Goal: Task Accomplishment & Management: Manage account settings

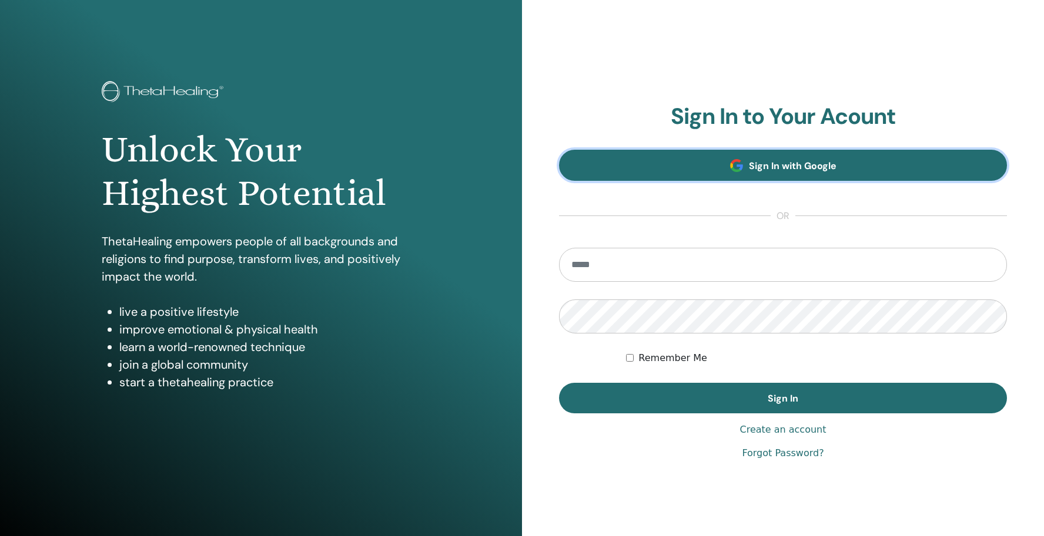
click at [743, 169] on link "Sign In with Google" at bounding box center [783, 165] width 448 height 31
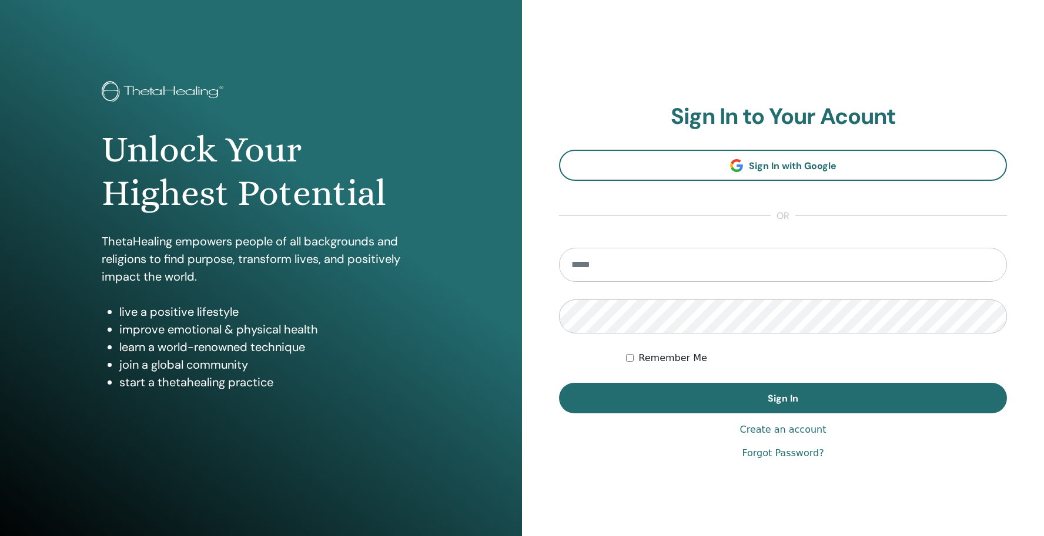
type input "**********"
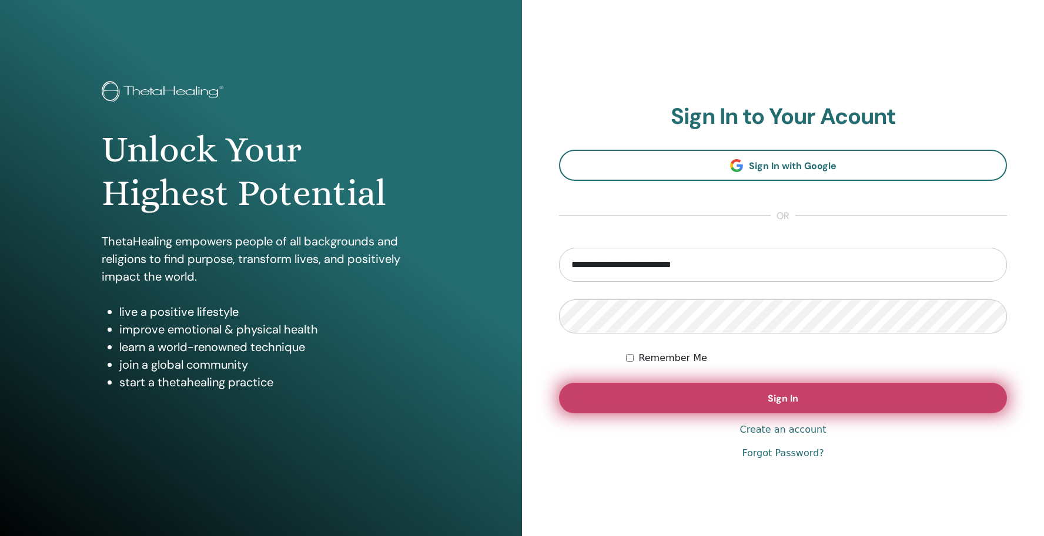
click at [708, 390] on button "Sign In" at bounding box center [783, 398] width 448 height 31
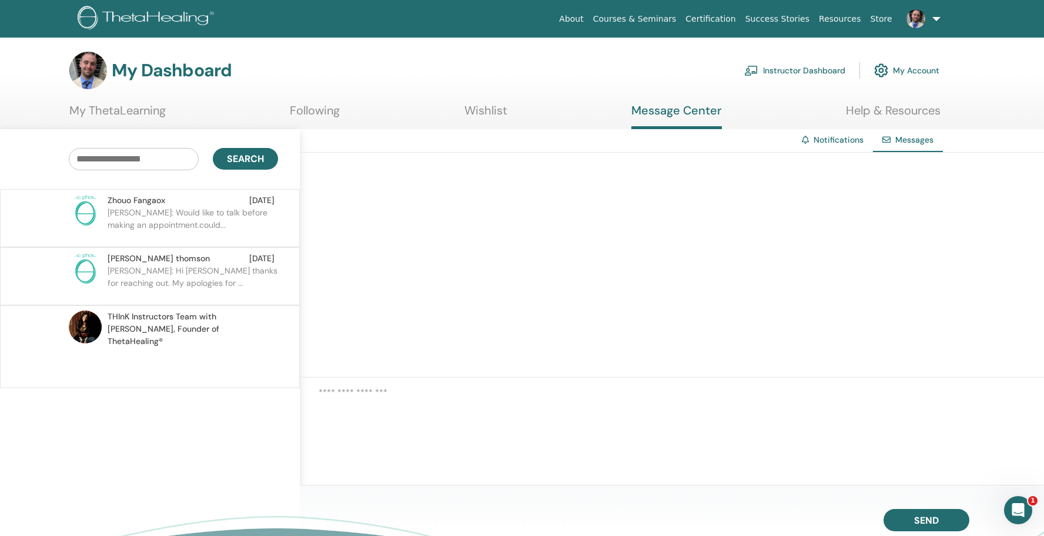
click at [232, 279] on p "Stacey: Hi Nicole thanks for reaching out. My apologies for ..." at bounding box center [193, 282] width 170 height 35
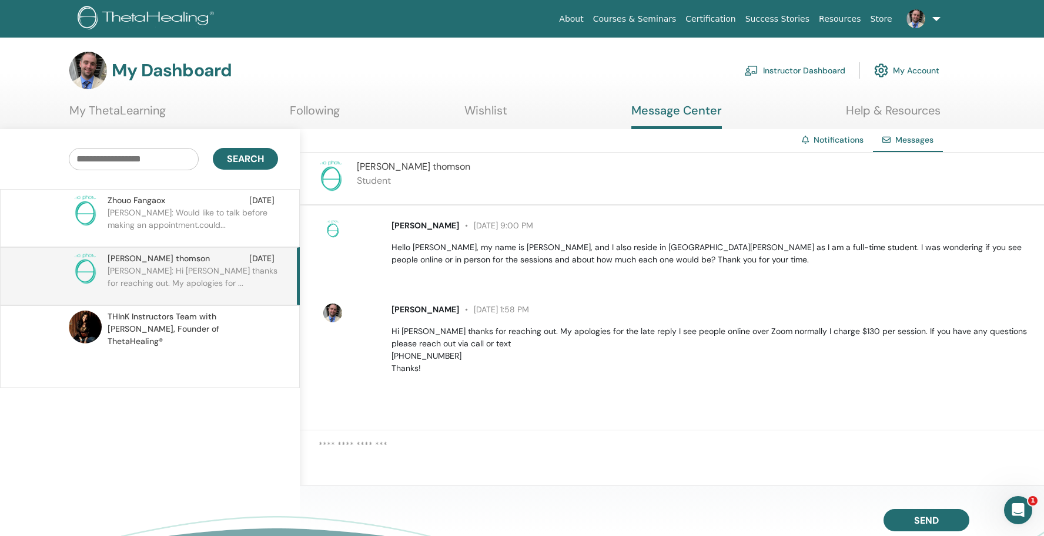
click at [807, 74] on link "Instructor Dashboard" at bounding box center [794, 71] width 101 height 26
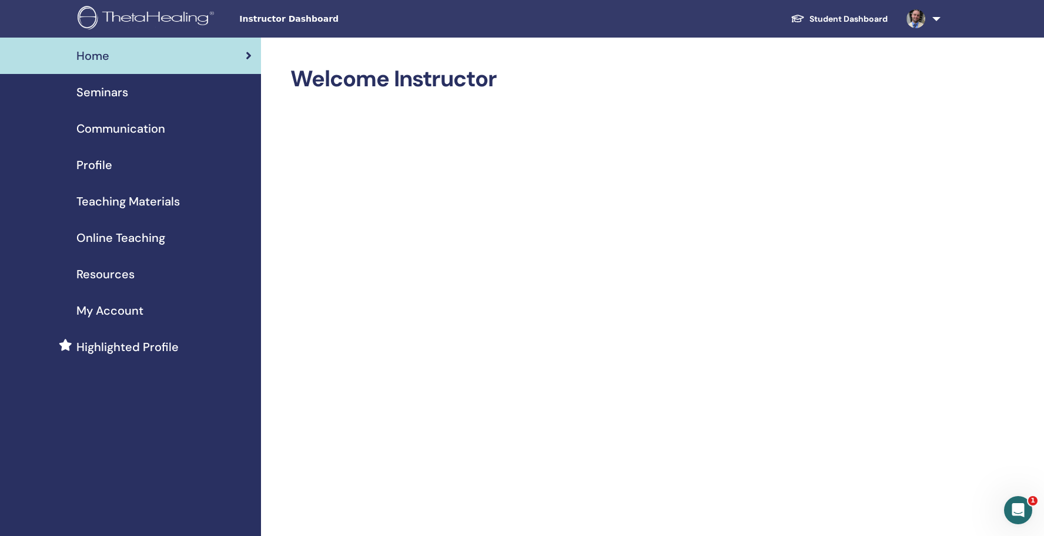
click at [130, 95] on div "Seminars" at bounding box center [130, 92] width 242 height 18
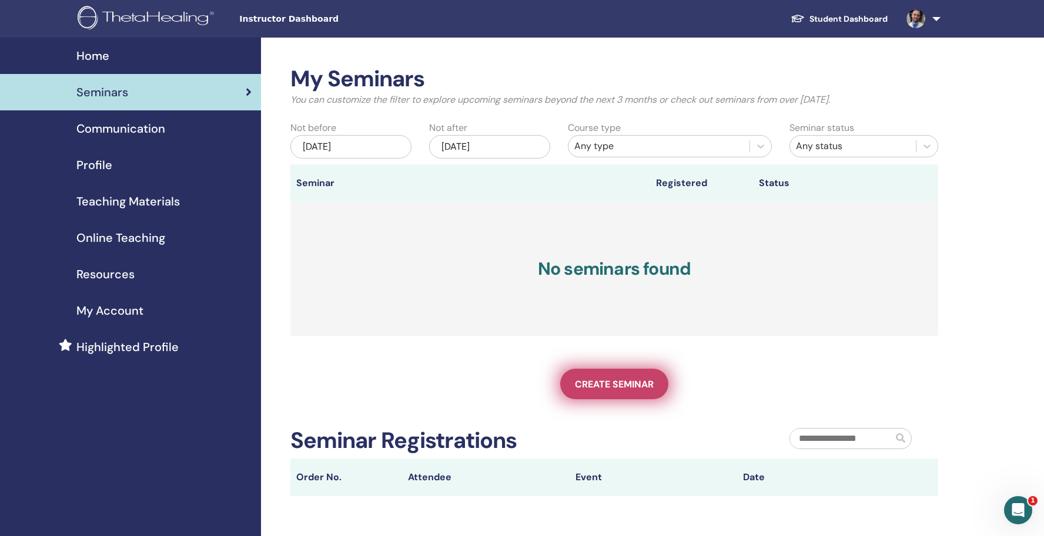
click at [615, 383] on span "Create seminar" at bounding box center [614, 384] width 79 height 12
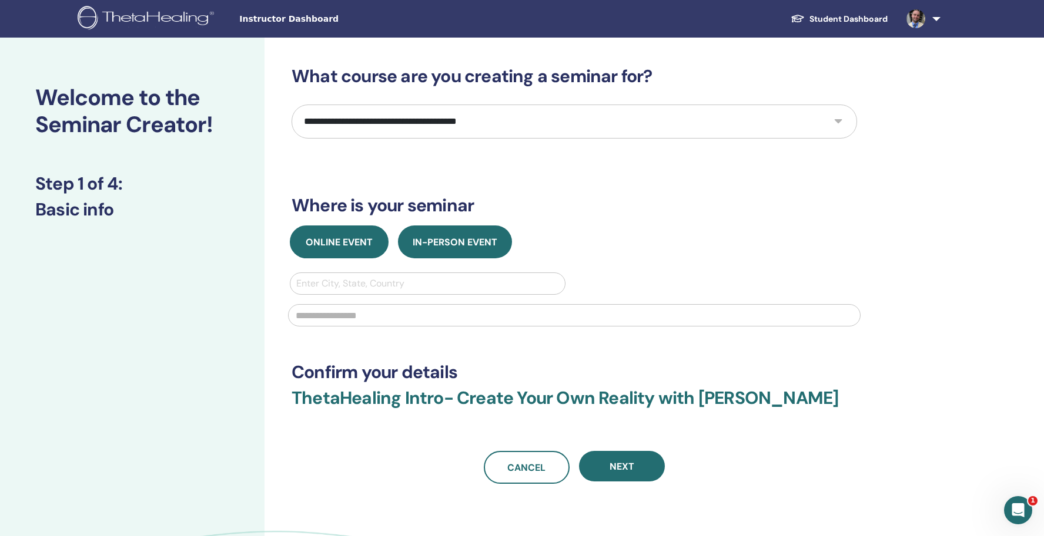
click at [328, 232] on button "Online Event" at bounding box center [339, 242] width 99 height 33
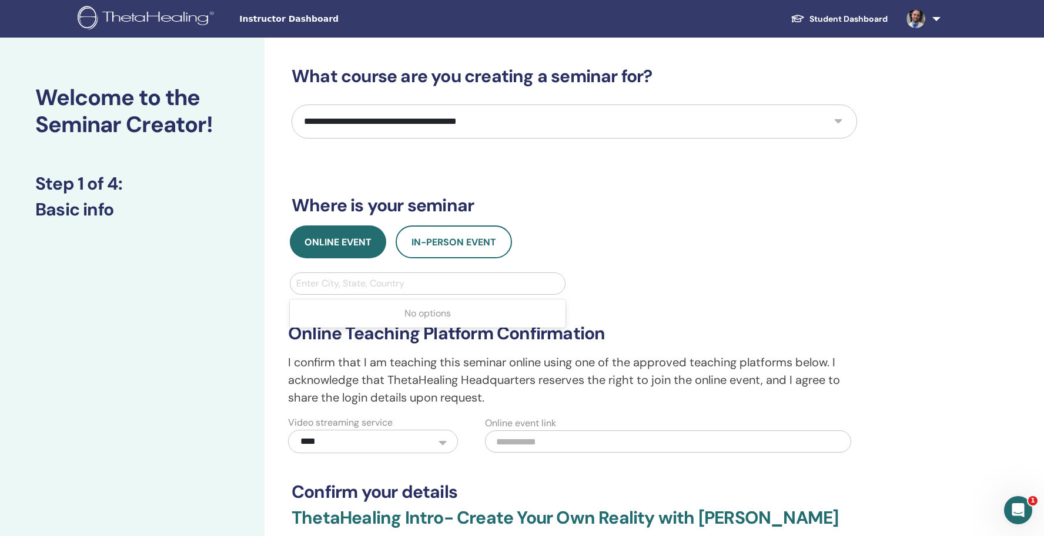
click at [406, 286] on div at bounding box center [427, 284] width 263 height 16
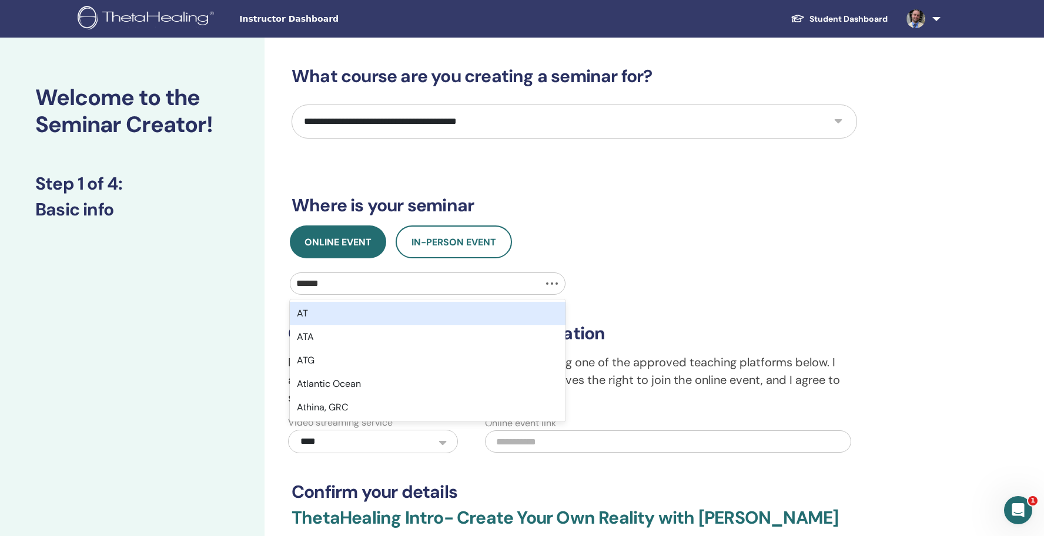
type input "*******"
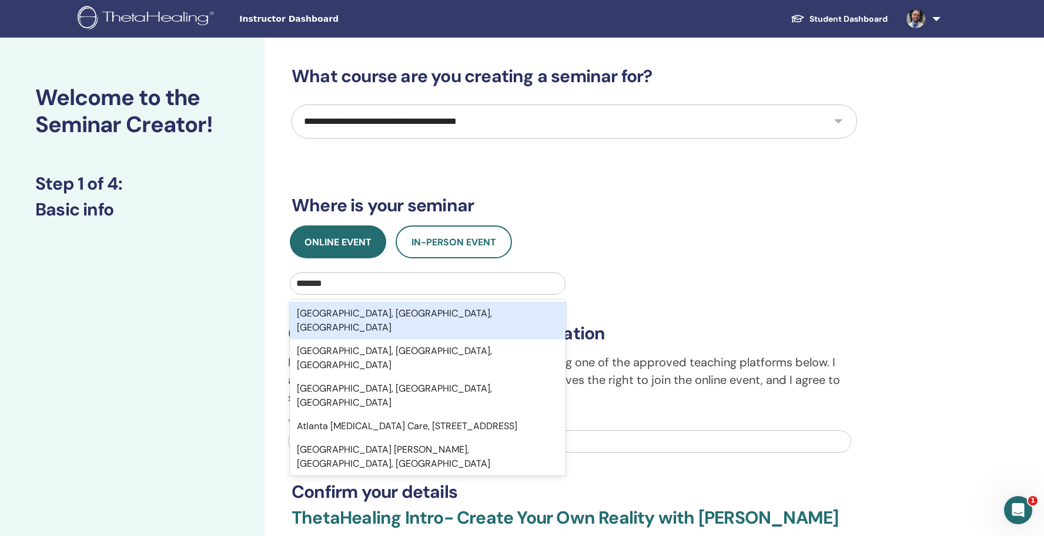
click at [497, 316] on div "Atlanta, GA, USA" at bounding box center [428, 321] width 276 height 38
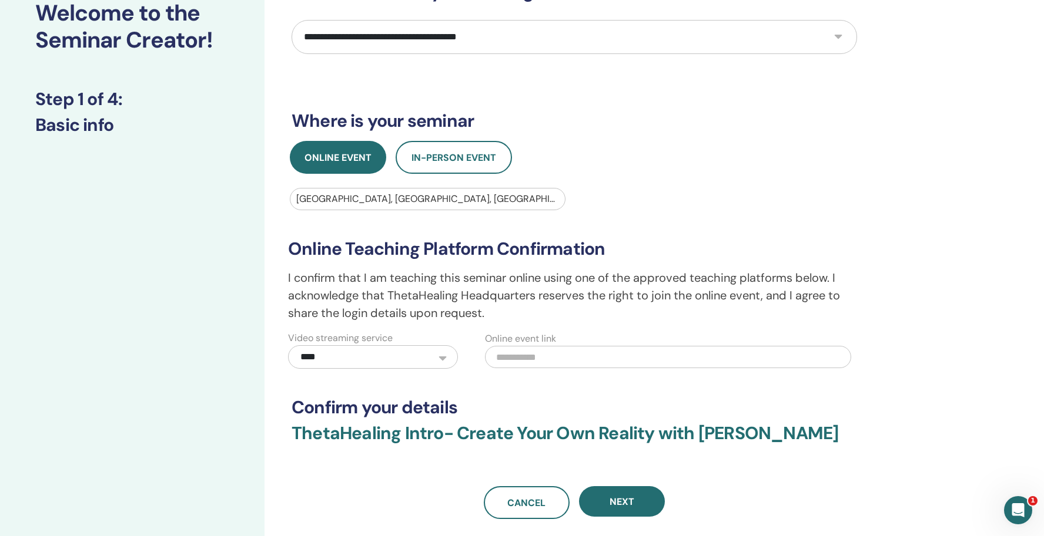
scroll to position [85, 0]
click at [429, 361] on select "**********" at bounding box center [373, 357] width 170 height 24
click at [288, 345] on select "**********" at bounding box center [373, 357] width 170 height 24
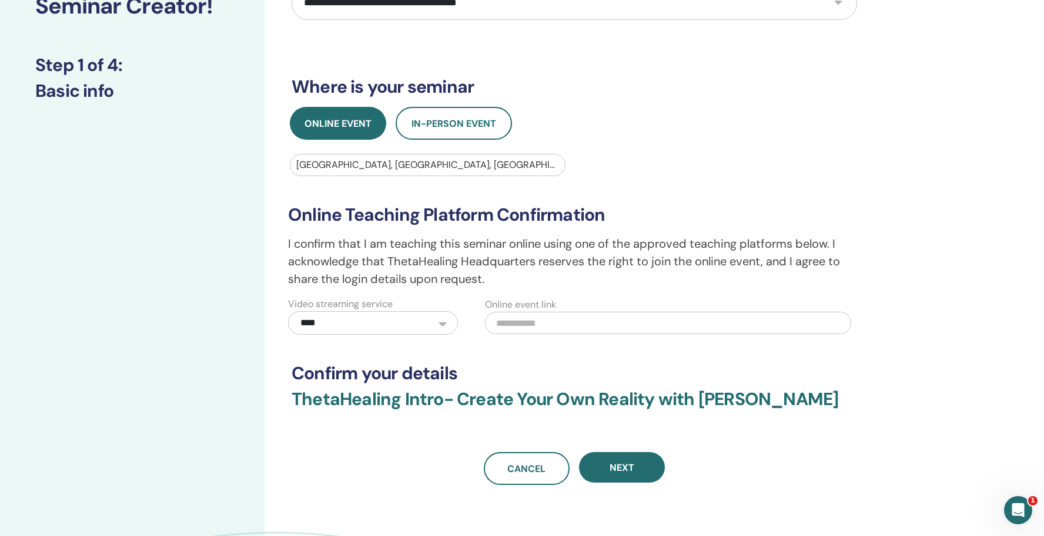
scroll to position [120, 0]
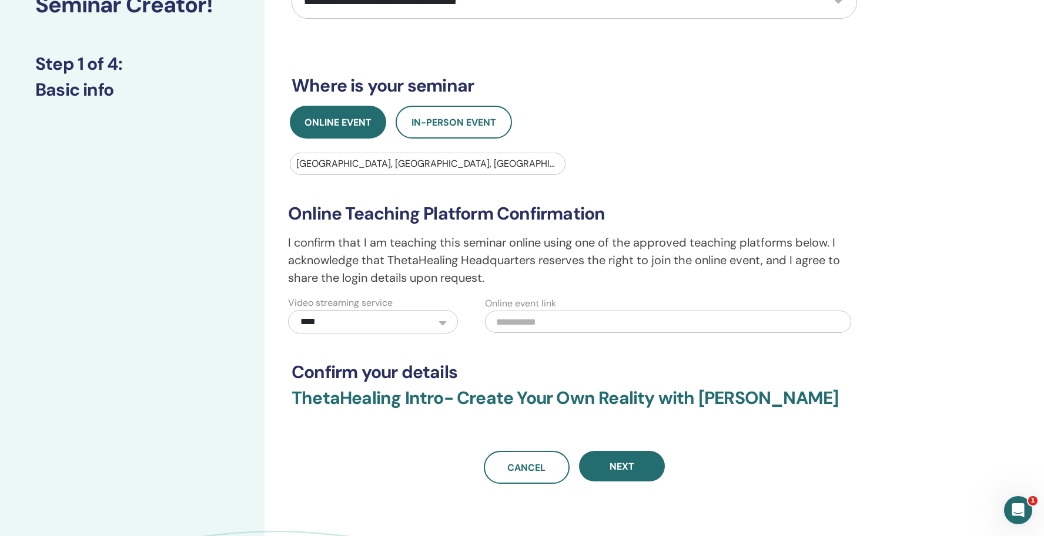
click at [548, 326] on input "text" at bounding box center [668, 322] width 366 height 22
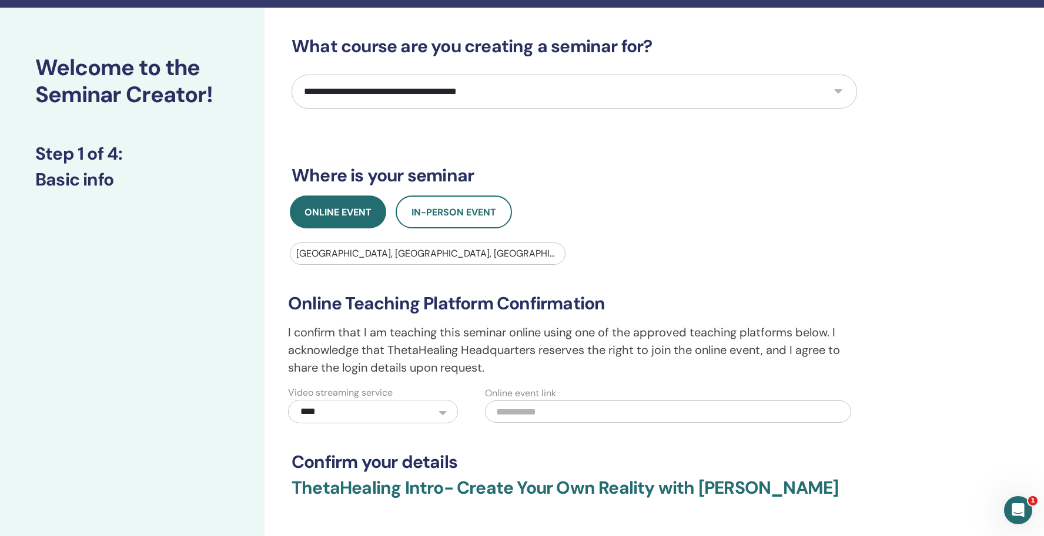
scroll to position [15, 0]
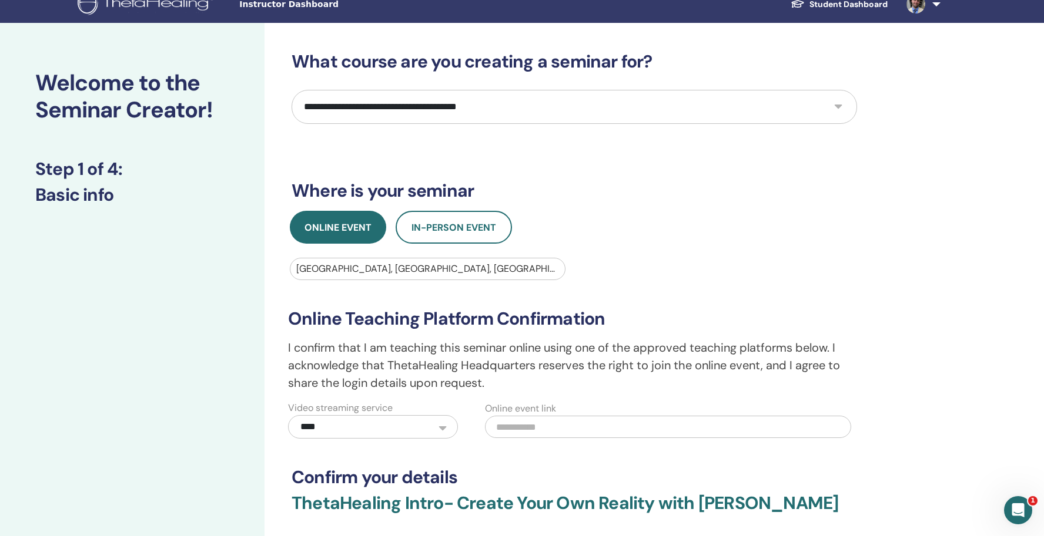
click at [593, 103] on select "**********" at bounding box center [573, 107] width 565 height 34
select select "*"
click at [291, 90] on select "**********" at bounding box center [573, 107] width 565 height 34
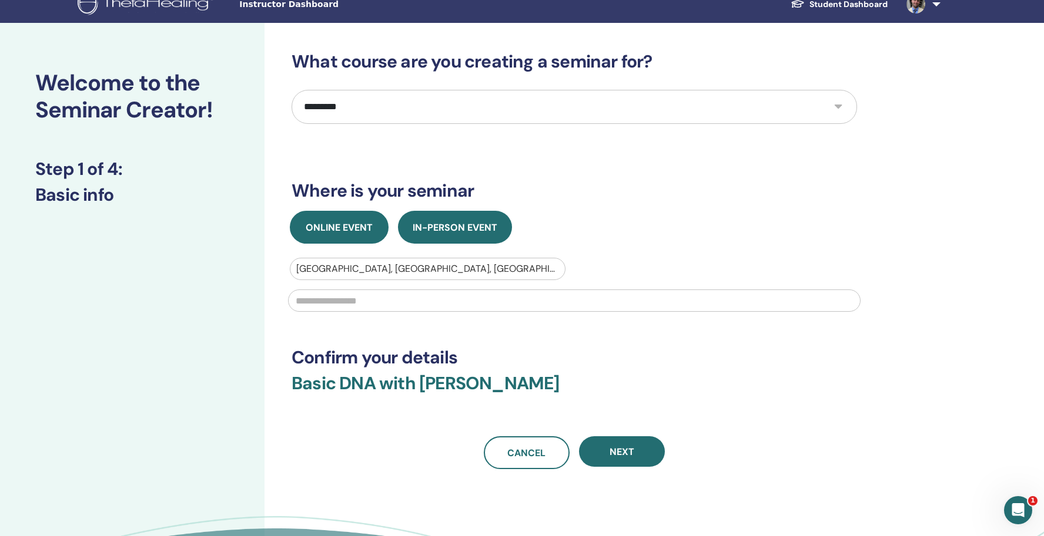
click at [359, 233] on span "Online Event" at bounding box center [339, 228] width 67 height 12
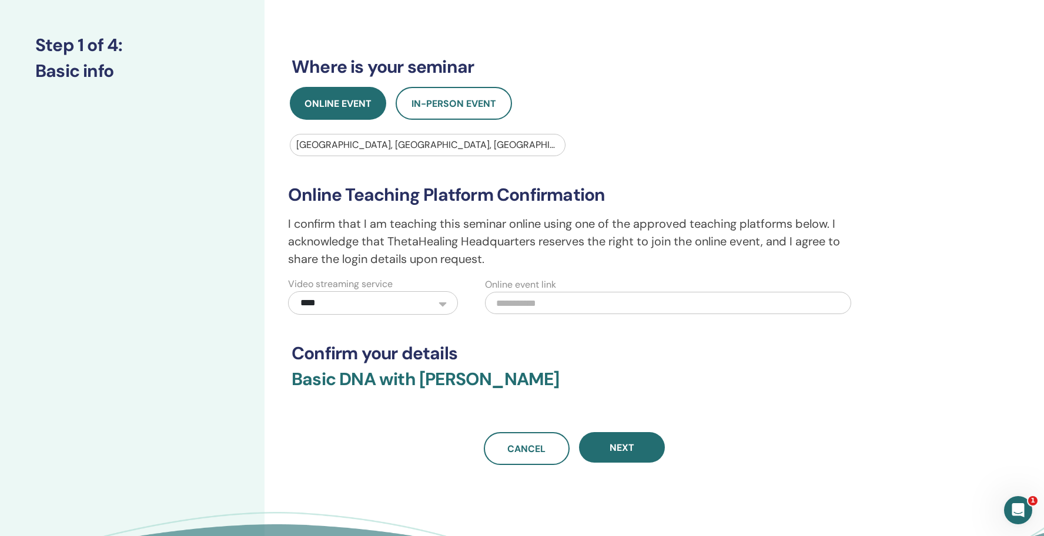
scroll to position [160, 0]
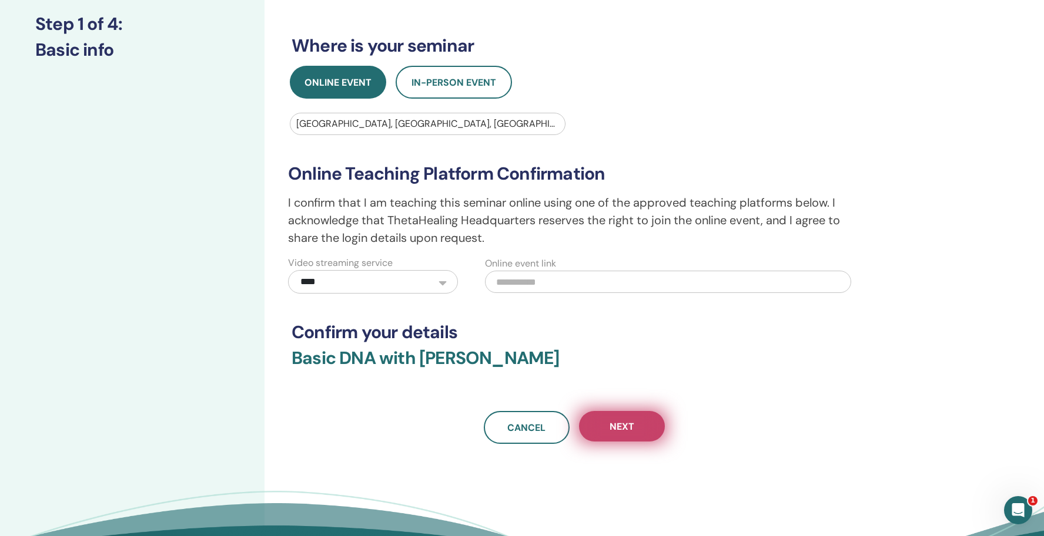
click at [601, 418] on button "Next" at bounding box center [622, 426] width 86 height 31
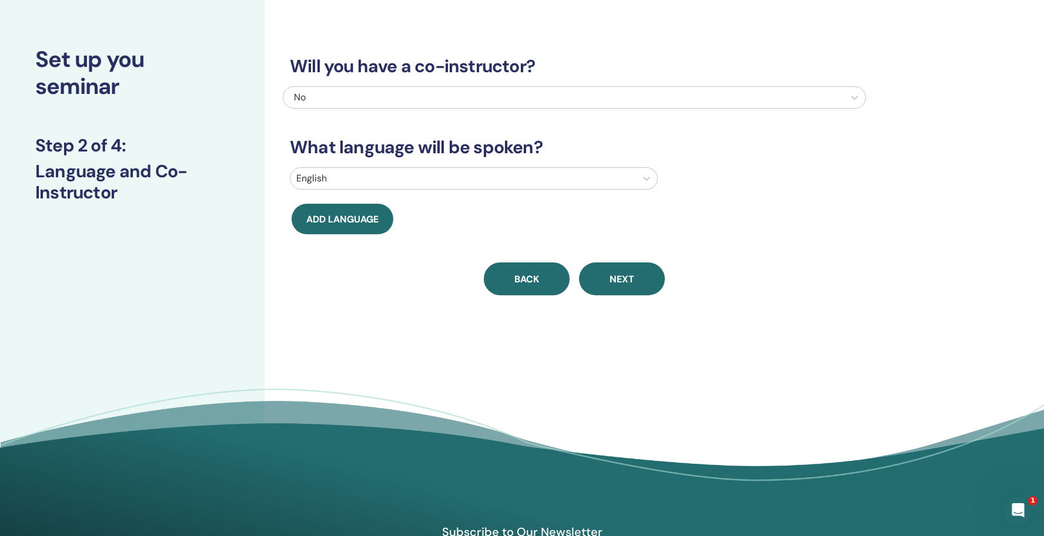
scroll to position [16, 0]
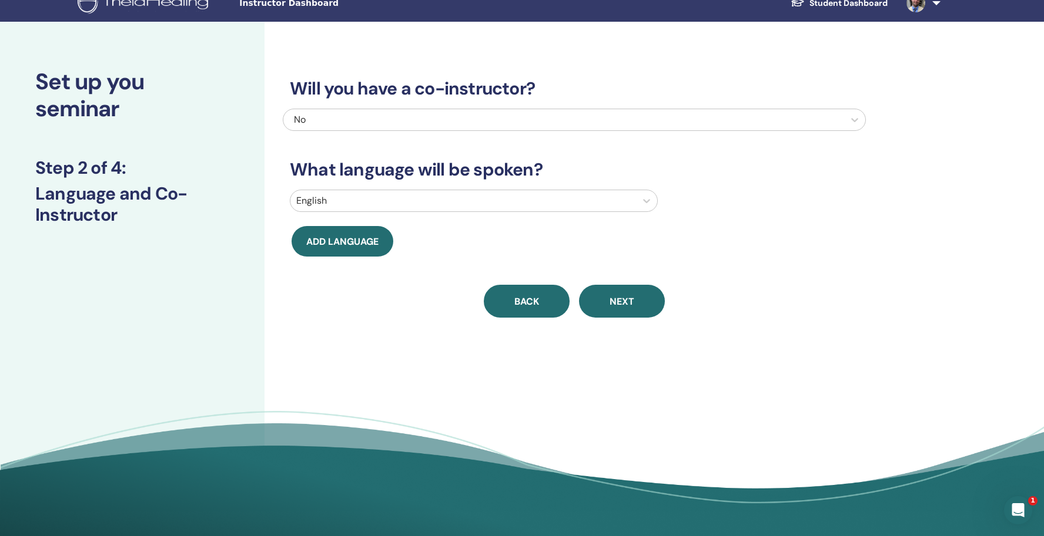
click at [541, 300] on button "Back" at bounding box center [527, 301] width 86 height 33
select select "*"
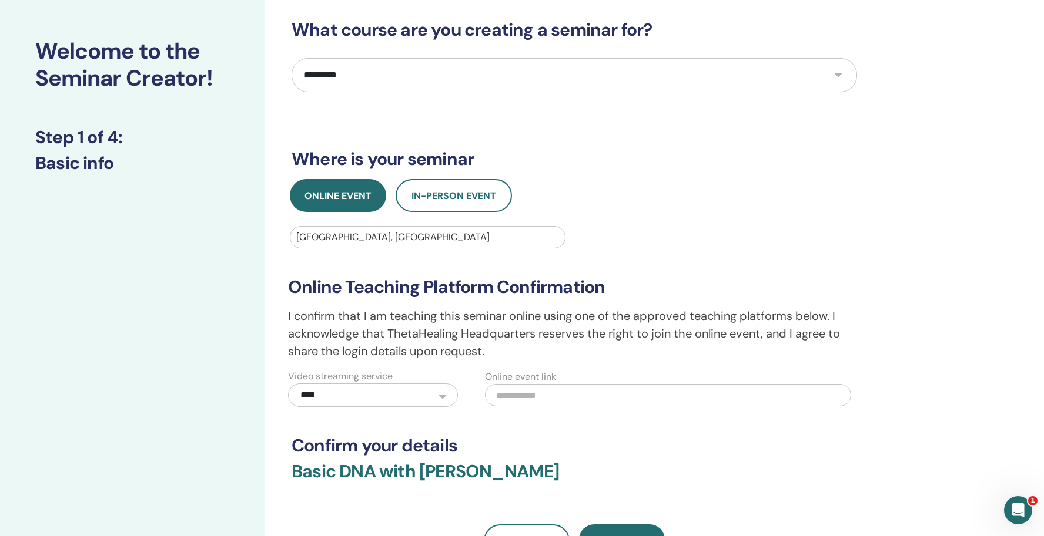
scroll to position [54, 0]
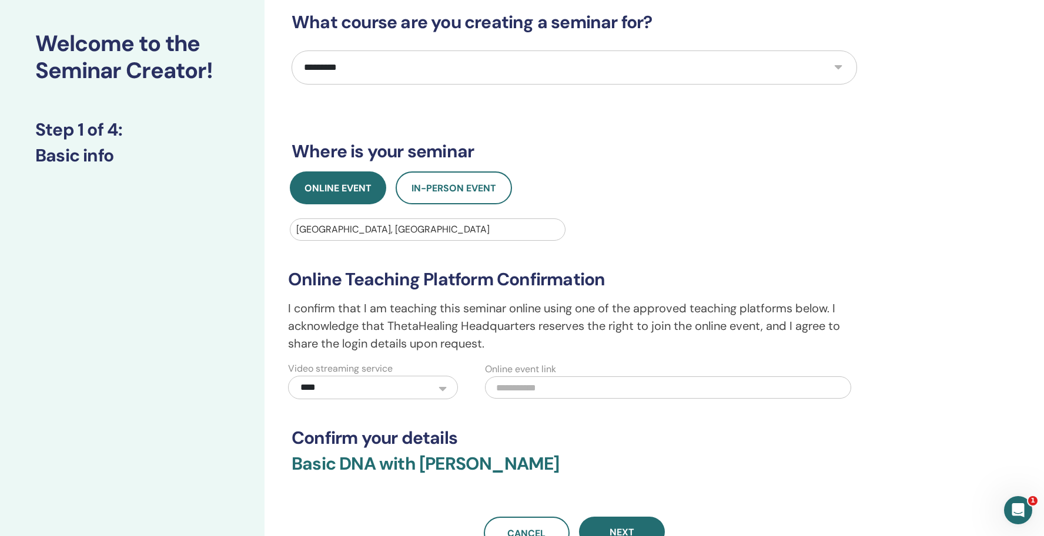
click at [543, 391] on input "text" at bounding box center [668, 388] width 366 height 22
paste input "**********"
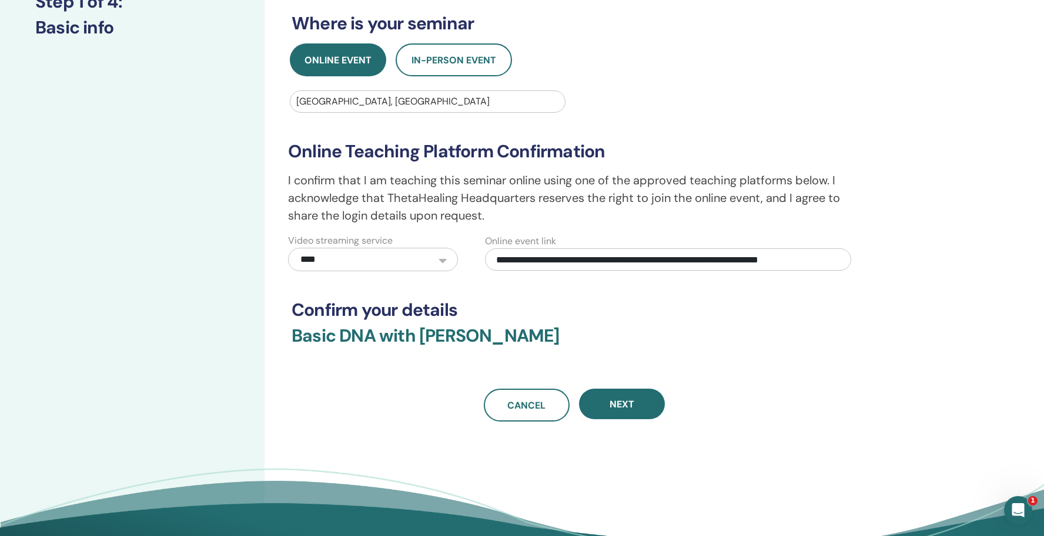
scroll to position [184, 0]
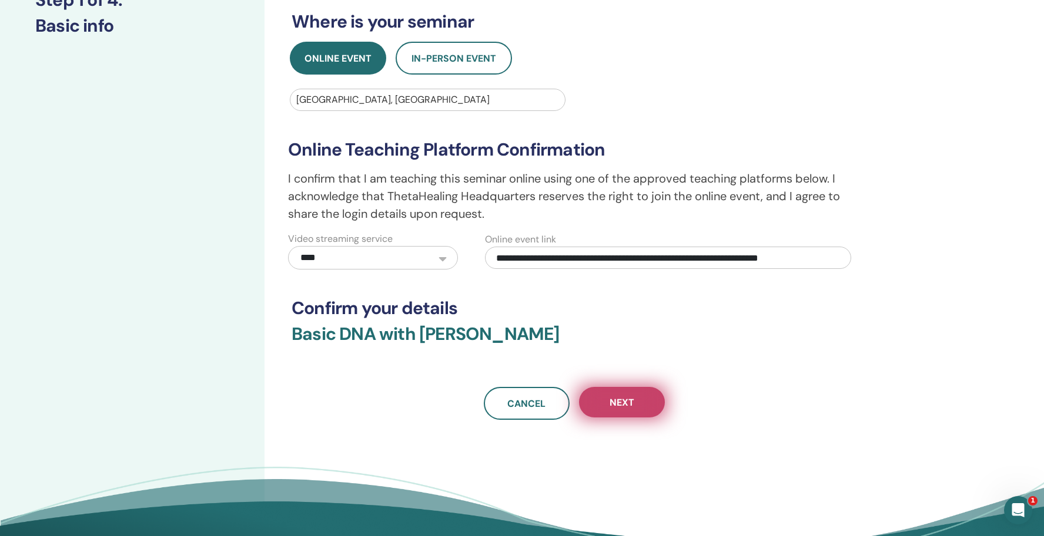
type input "**********"
click at [623, 398] on span "Next" at bounding box center [621, 403] width 25 height 12
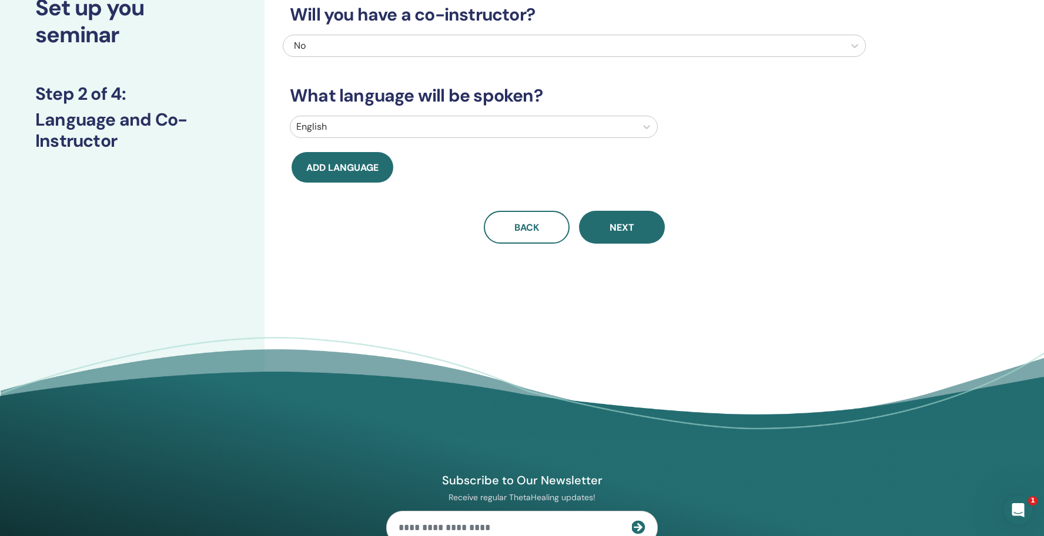
scroll to position [0, 0]
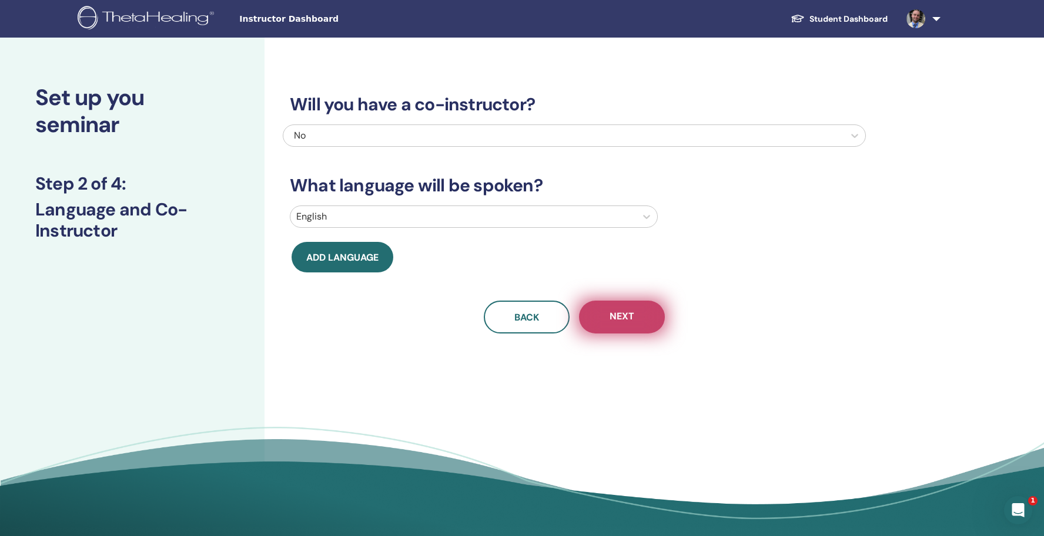
click at [613, 313] on span "Next" at bounding box center [621, 317] width 25 height 15
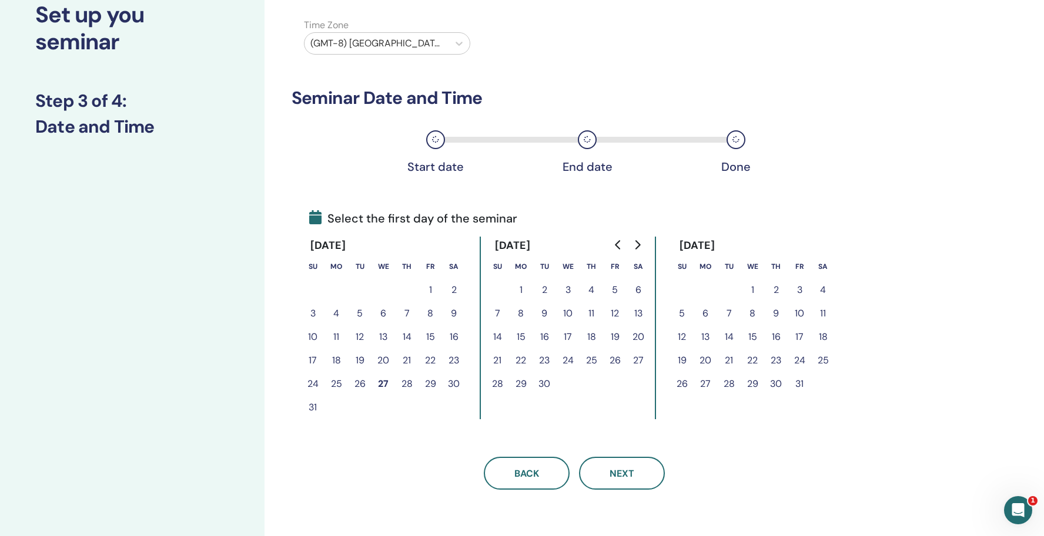
scroll to position [84, 0]
click at [593, 358] on button "25" at bounding box center [591, 360] width 24 height 24
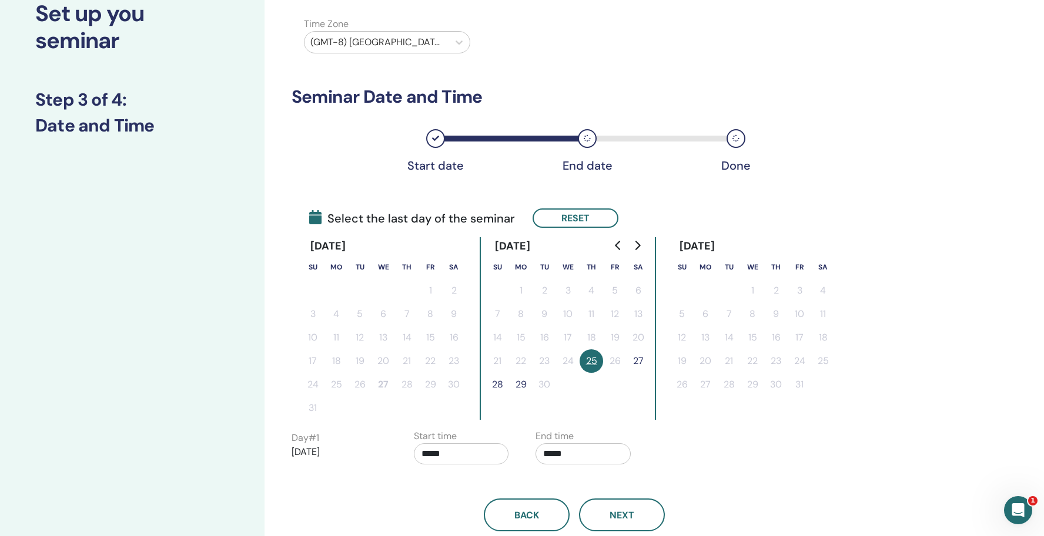
click at [640, 358] on button "27" at bounding box center [638, 362] width 24 height 24
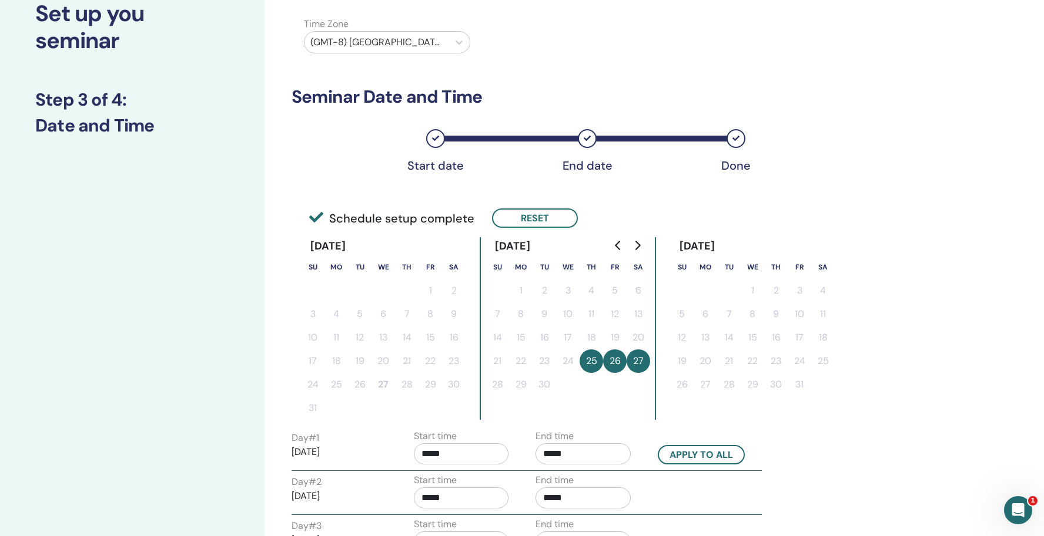
scroll to position [115, 0]
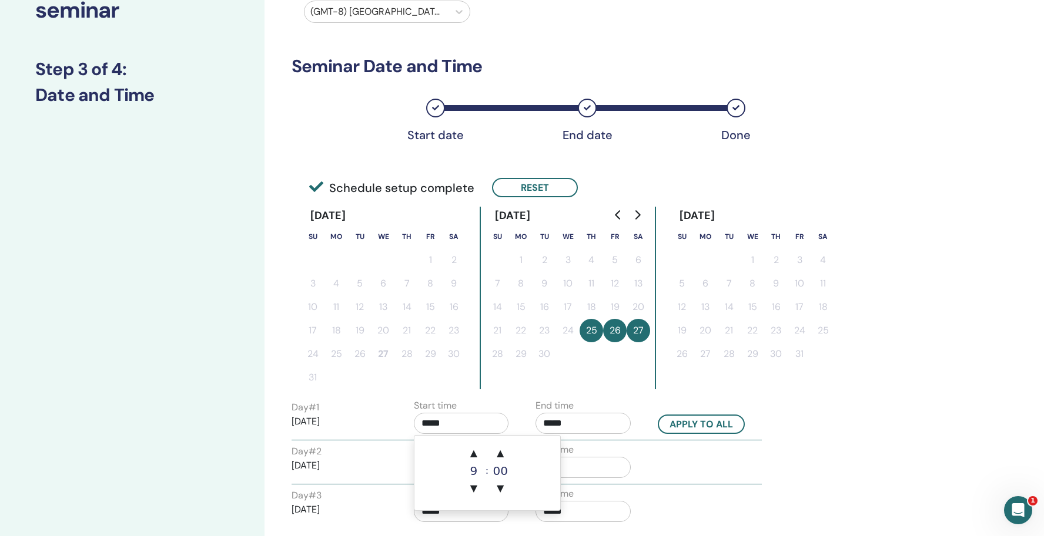
click at [433, 426] on input "*****" at bounding box center [461, 423] width 95 height 21
click at [475, 460] on span "▲" at bounding box center [474, 454] width 24 height 24
type input "*****"
click at [555, 422] on input "*****" at bounding box center [582, 423] width 95 height 21
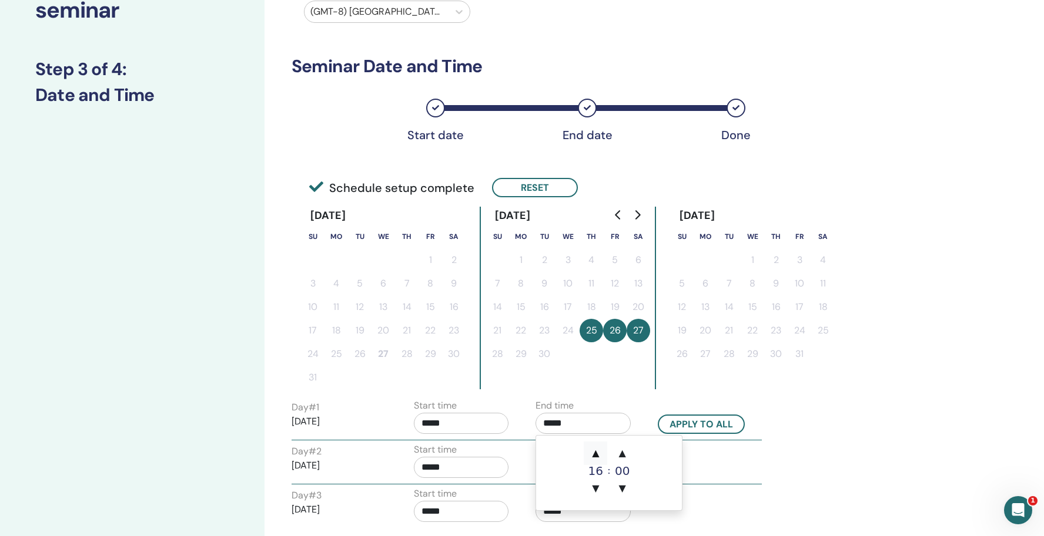
click at [598, 458] on span "▲" at bounding box center [595, 454] width 24 height 24
type input "*****"
click at [791, 440] on div "Day # 1 2025/09/25 Start time ***** End time ***** Apply to all Day # 2 2025/09…" at bounding box center [573, 463] width 565 height 129
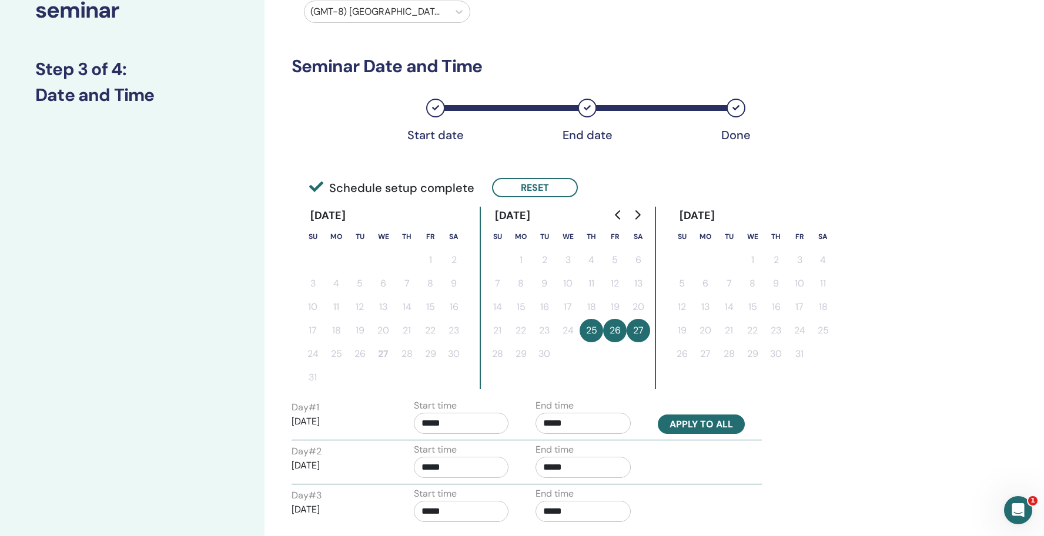
click at [715, 428] on button "Apply to all" at bounding box center [701, 424] width 87 height 19
type input "*****"
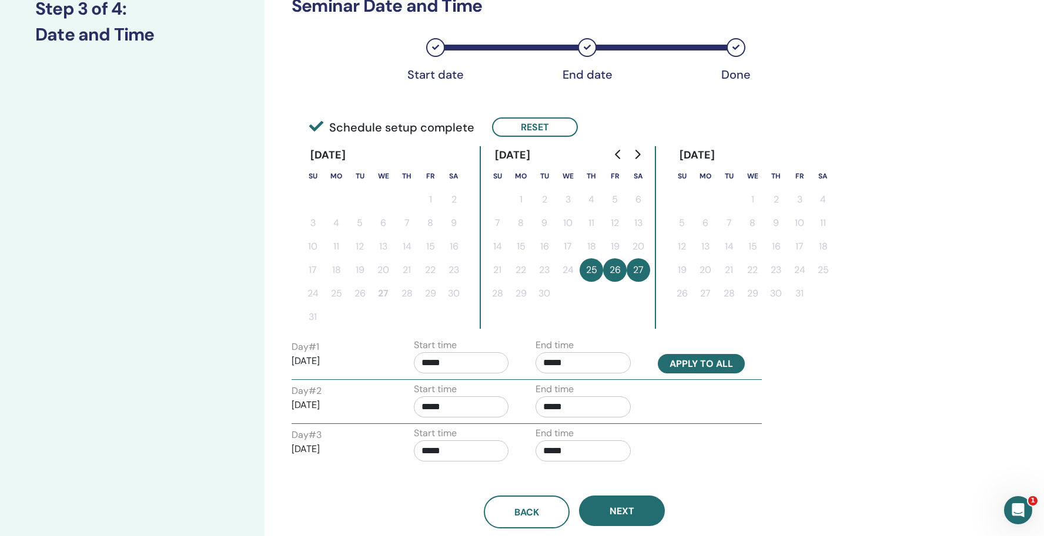
scroll to position [181, 0]
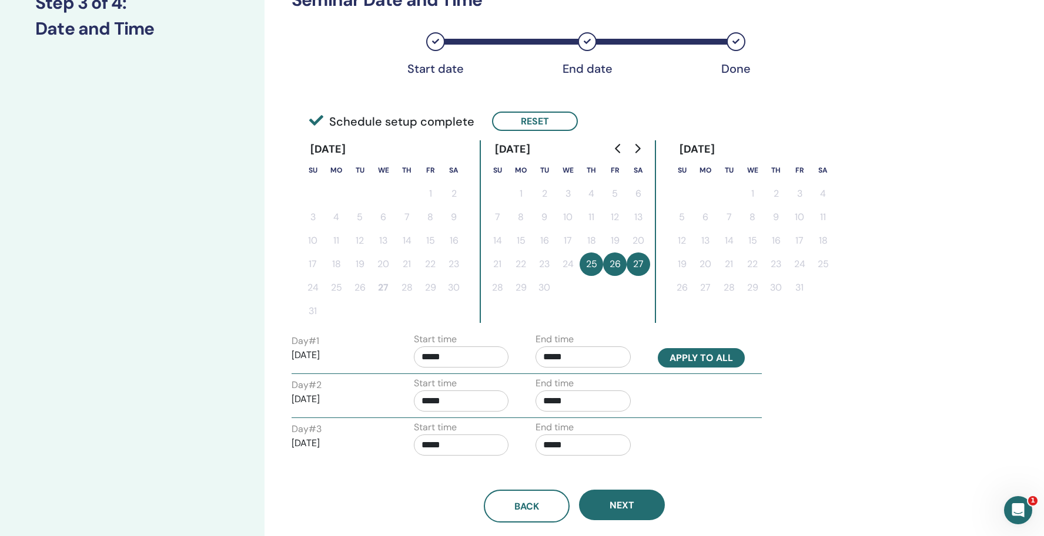
click at [714, 358] on button "Apply to all" at bounding box center [701, 357] width 87 height 19
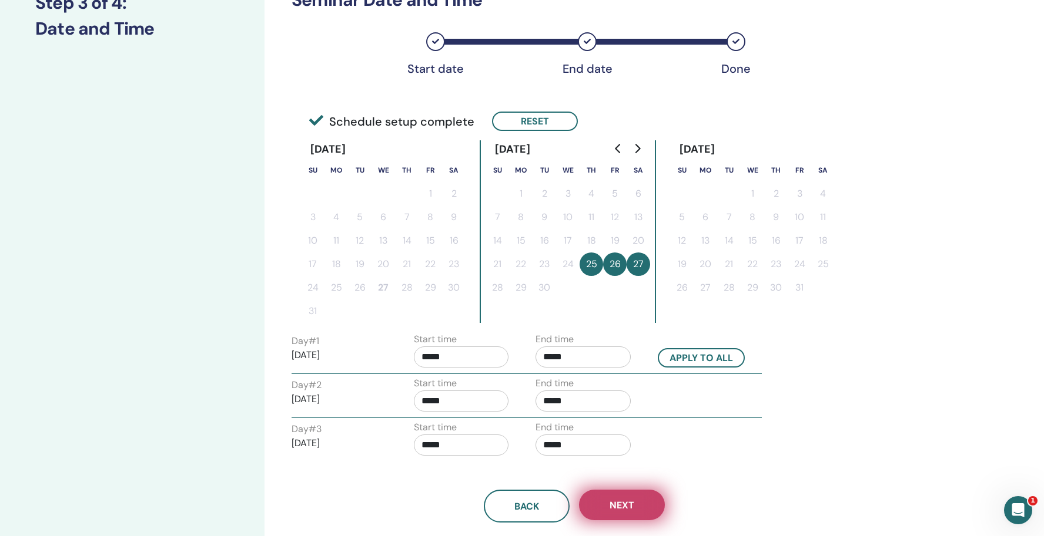
click at [635, 508] on button "Next" at bounding box center [622, 505] width 86 height 31
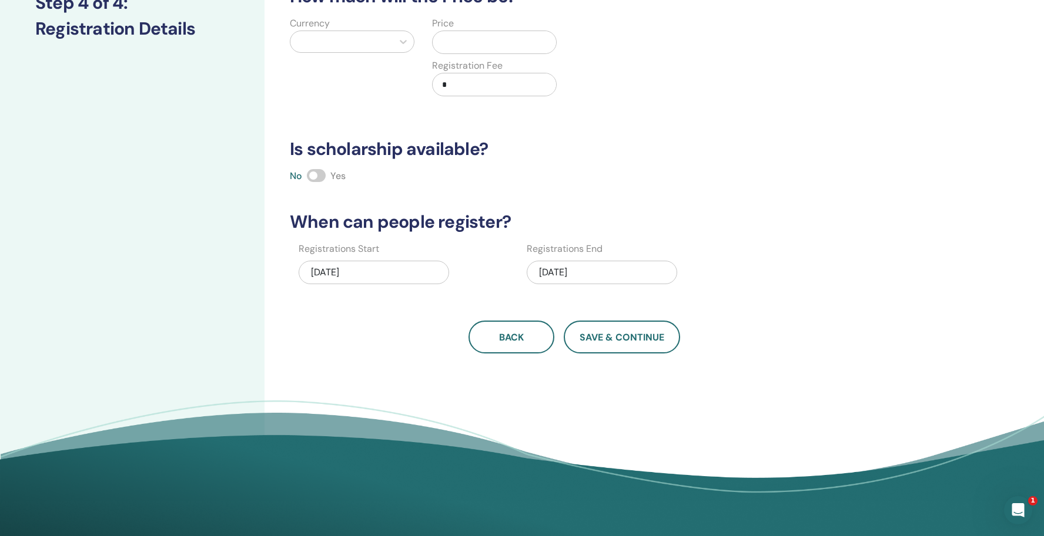
click at [344, 274] on div "08/27/2025" at bounding box center [374, 273] width 150 height 24
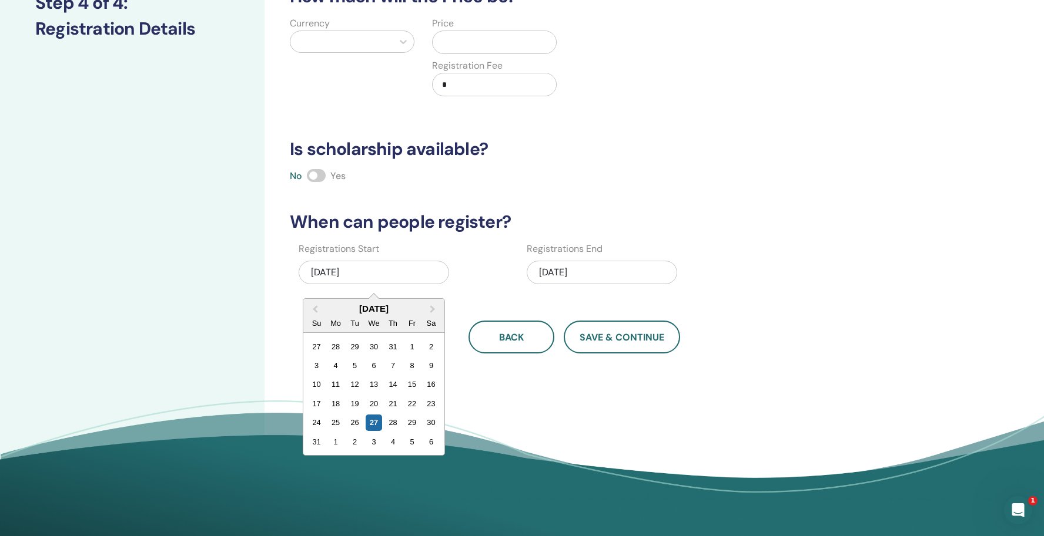
click at [438, 237] on div "How many people can attend? Number of Seats * How much will the Price be? Curre…" at bounding box center [574, 119] width 583 height 469
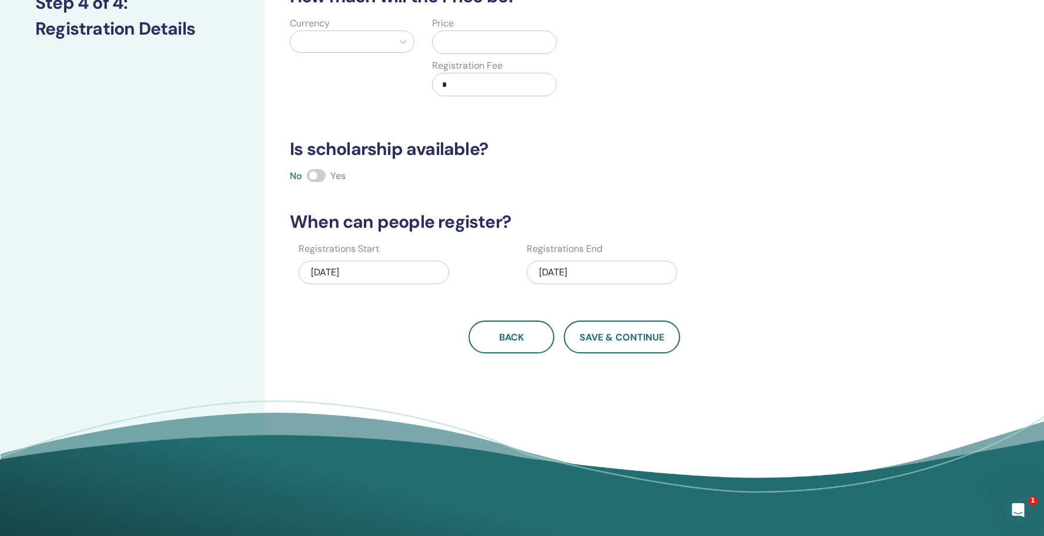
click at [336, 274] on div "08/27/2025" at bounding box center [374, 273] width 150 height 24
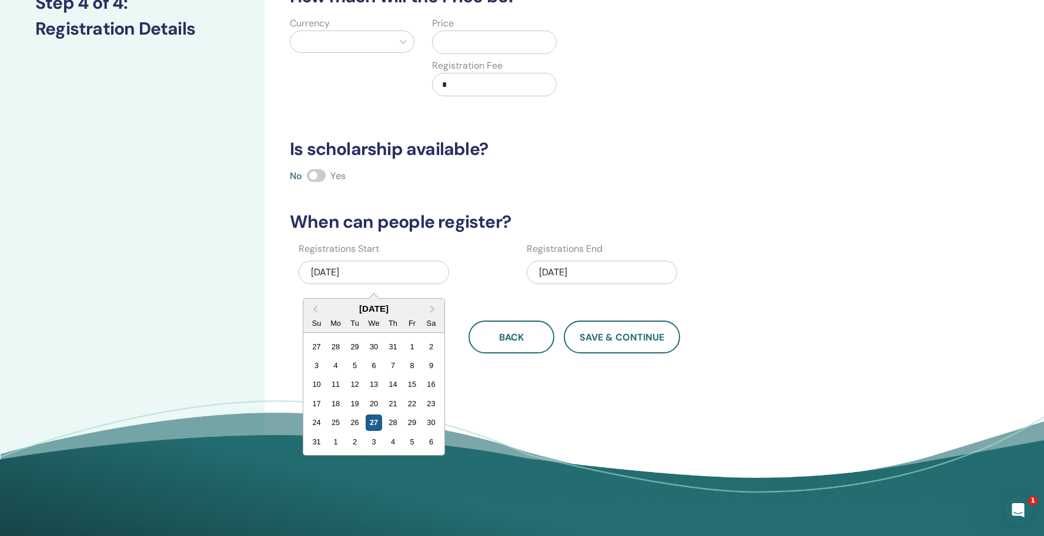
click at [377, 426] on div "27" at bounding box center [373, 423] width 16 height 16
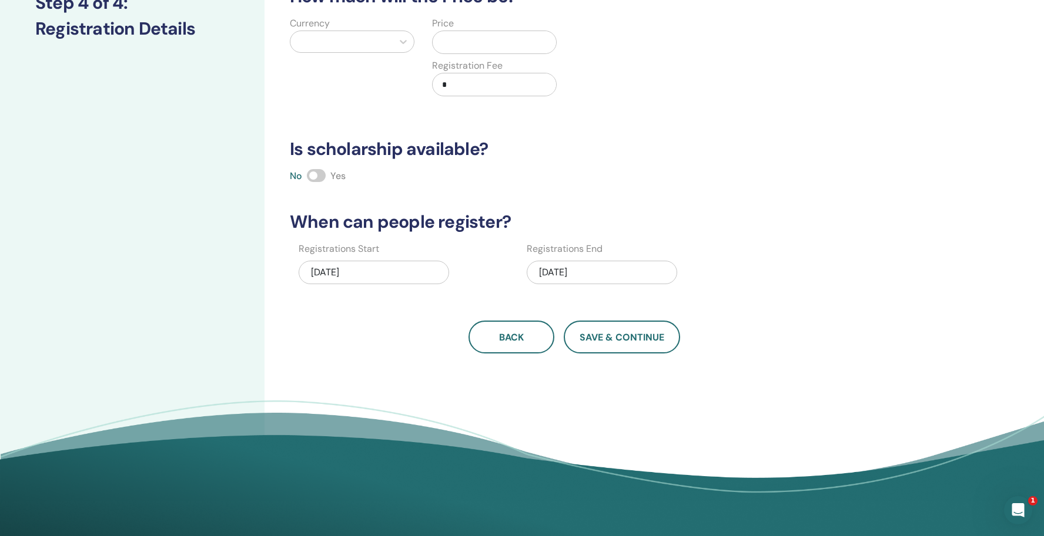
click at [564, 270] on div "09/27/2025" at bounding box center [601, 273] width 150 height 24
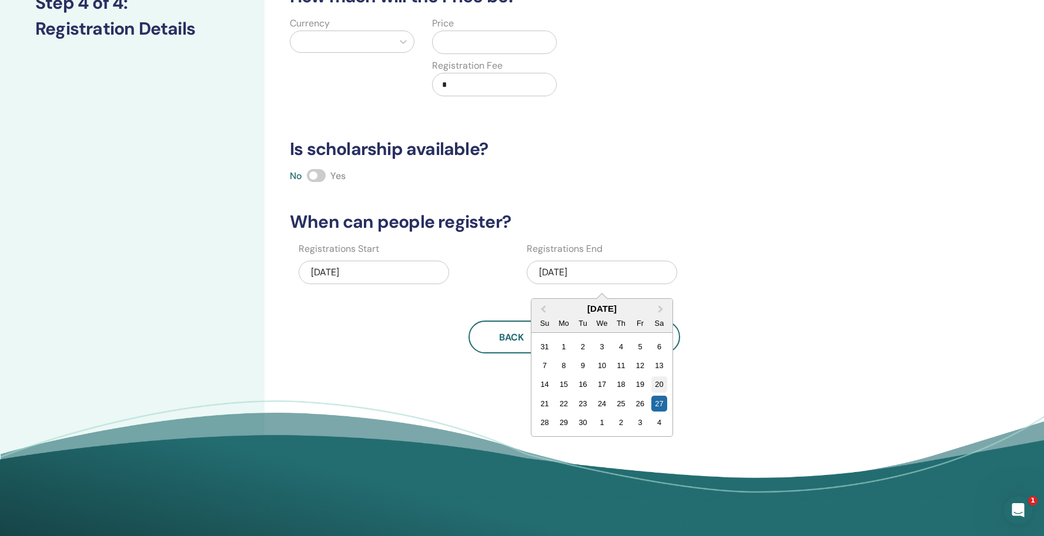
click at [660, 385] on div "20" at bounding box center [659, 385] width 16 height 16
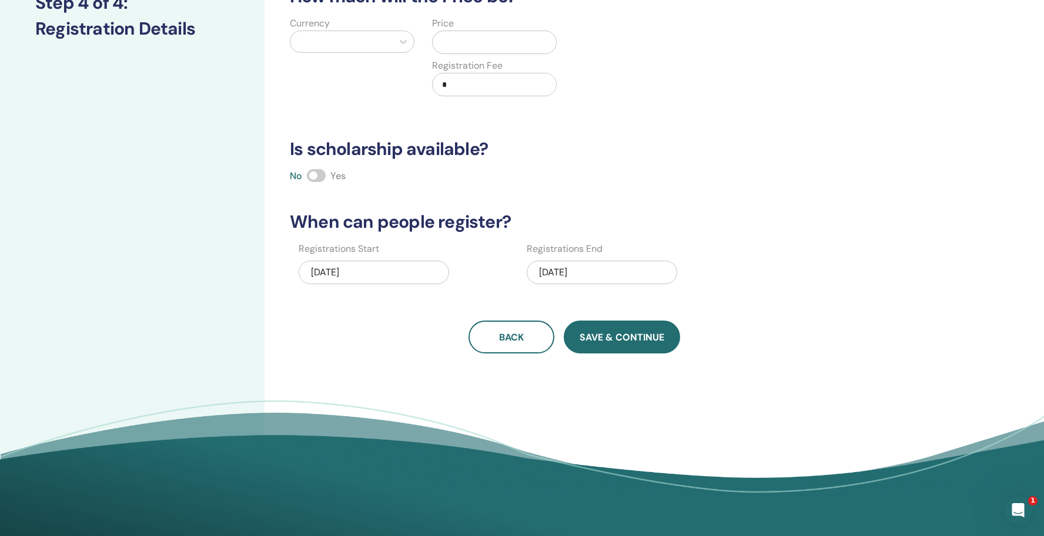
click at [631, 341] on span "Save & Continue" at bounding box center [621, 337] width 85 height 12
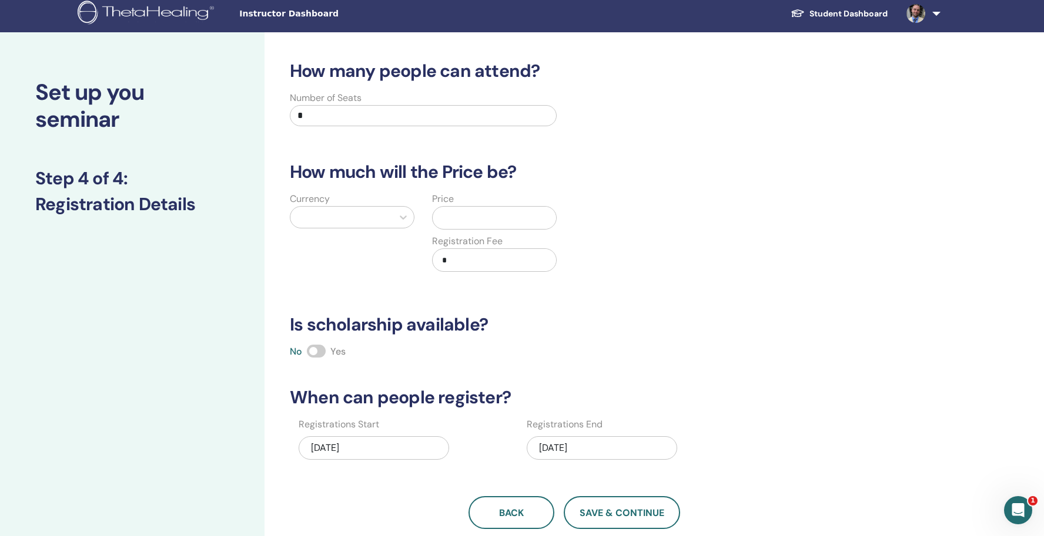
scroll to position [0, 0]
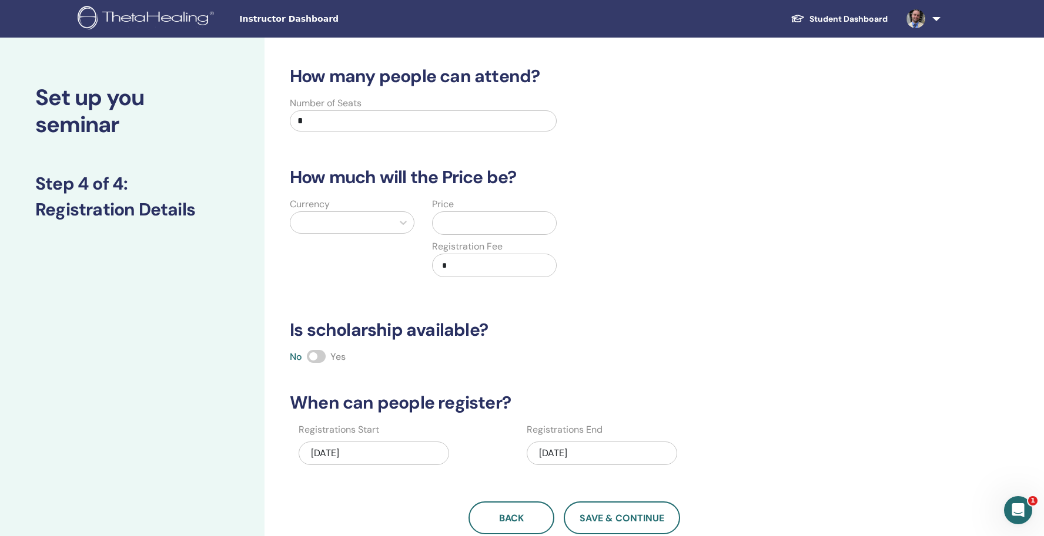
click at [381, 128] on input "*" at bounding box center [423, 120] width 267 height 21
type input "**"
click at [359, 226] on div at bounding box center [341, 222] width 90 height 16
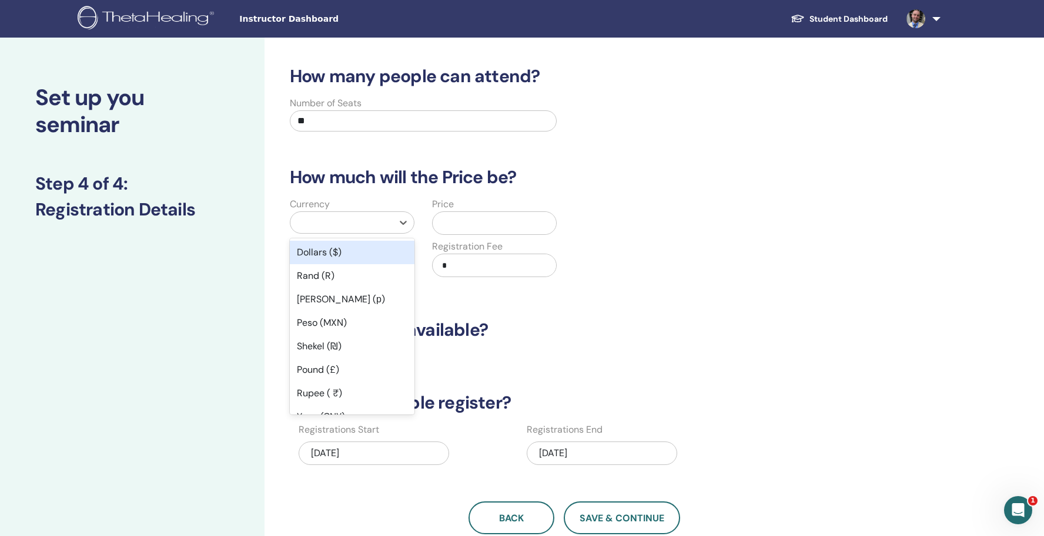
click at [356, 258] on div "Dollars ($)" at bounding box center [352, 253] width 125 height 24
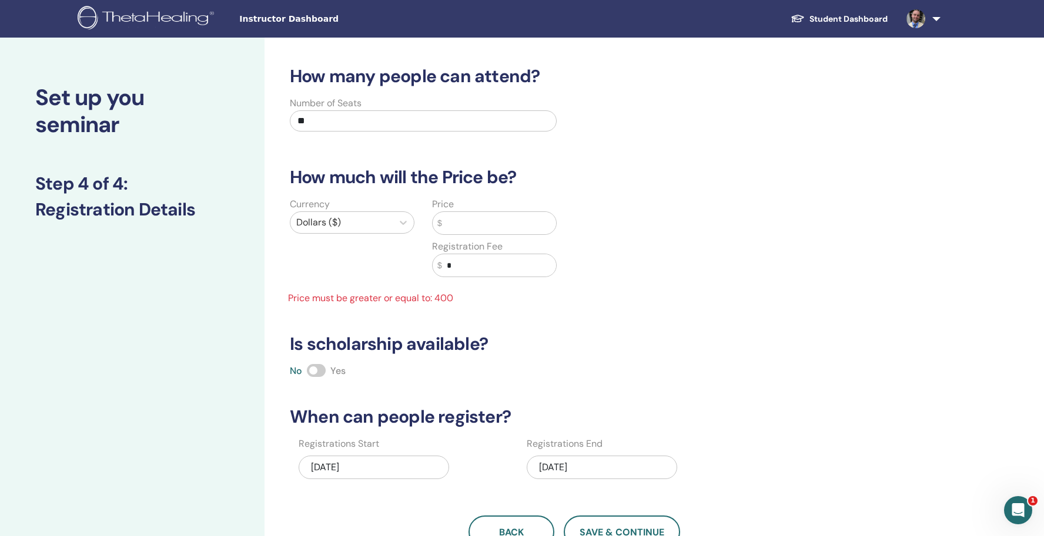
click at [467, 219] on input "text" at bounding box center [499, 223] width 114 height 22
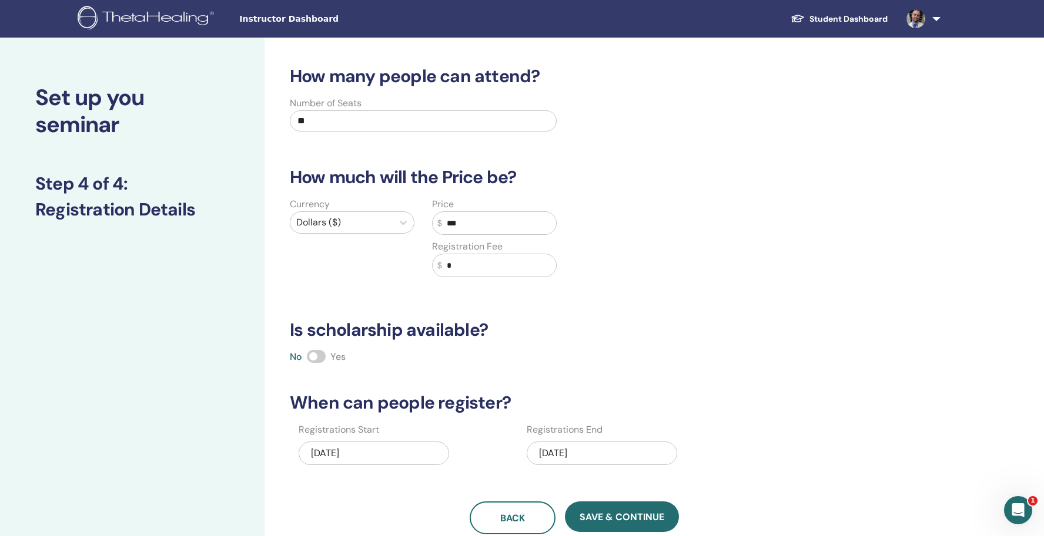
type input "***"
click at [499, 274] on input "*" at bounding box center [499, 265] width 114 height 22
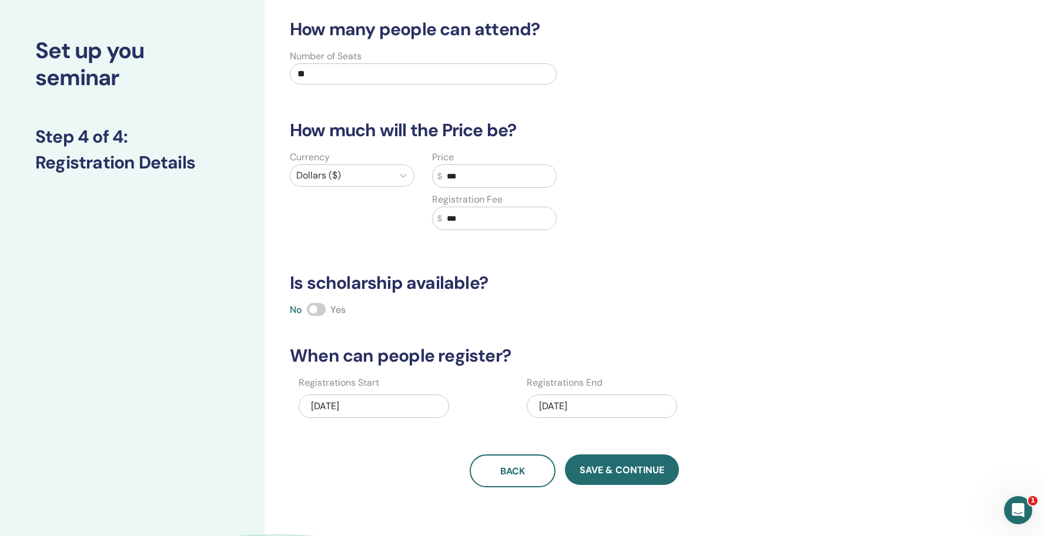
scroll to position [55, 0]
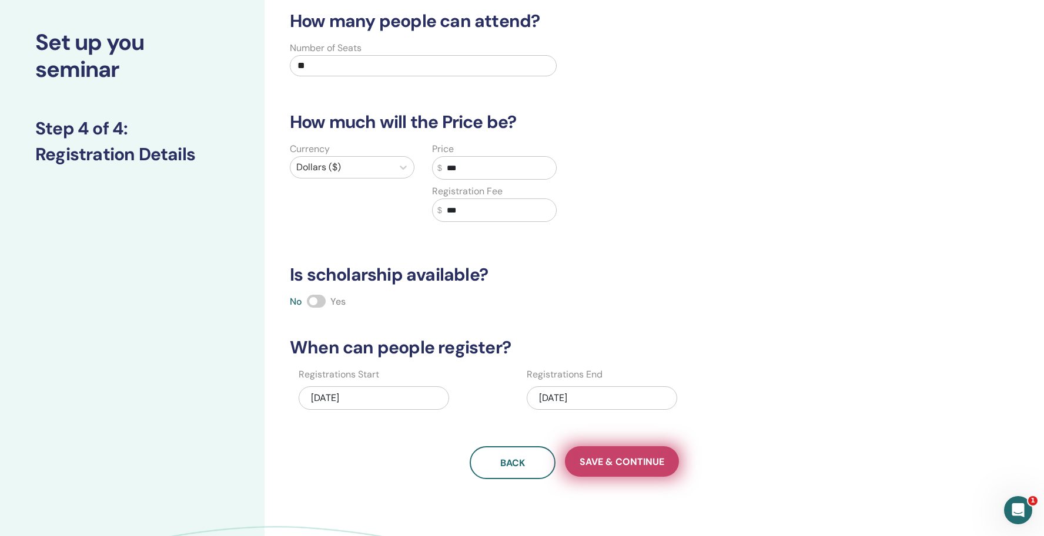
type input "***"
click at [626, 452] on button "Save & Continue" at bounding box center [622, 462] width 114 height 31
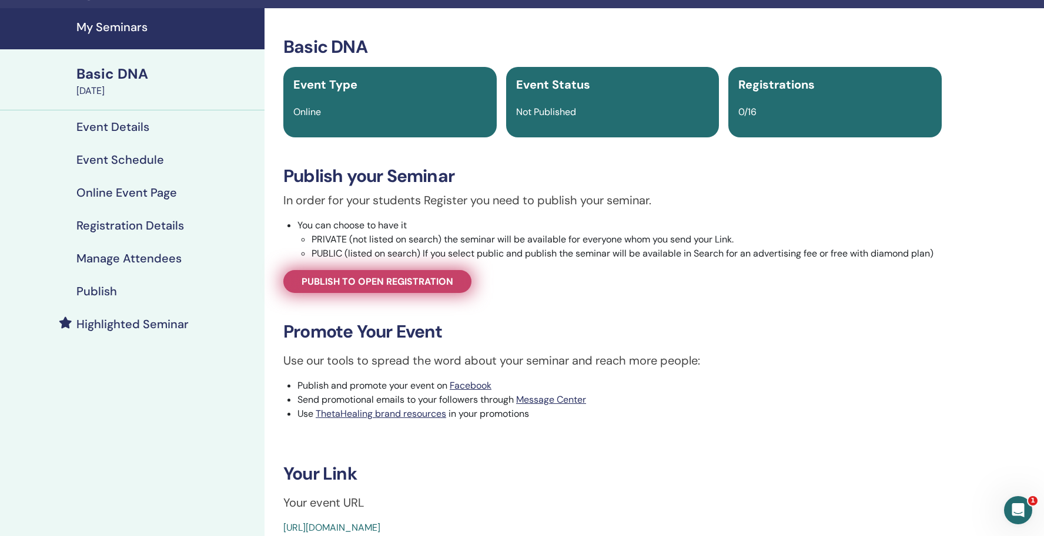
scroll to position [28, 0]
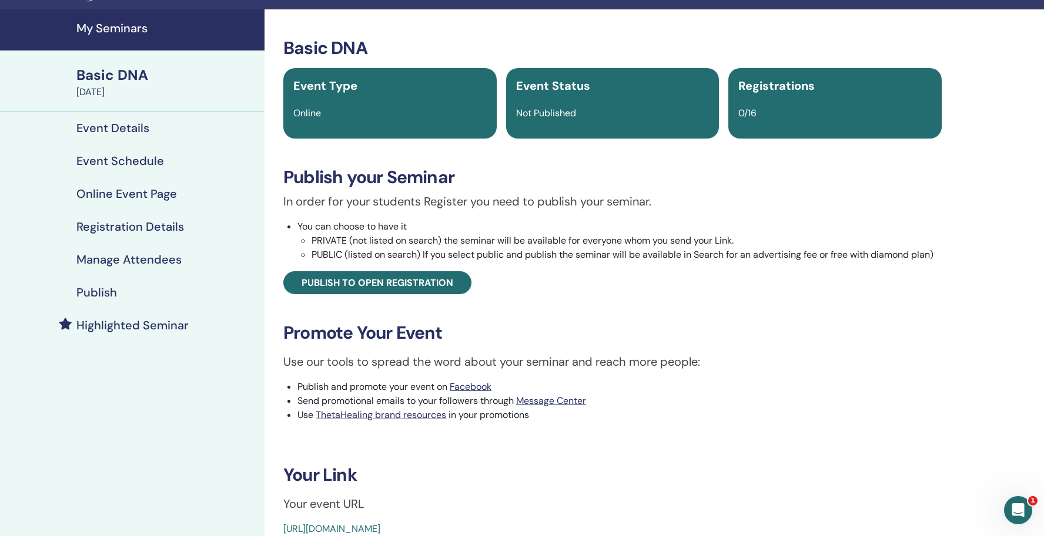
click at [143, 123] on h4 "Event Details" at bounding box center [112, 128] width 73 height 14
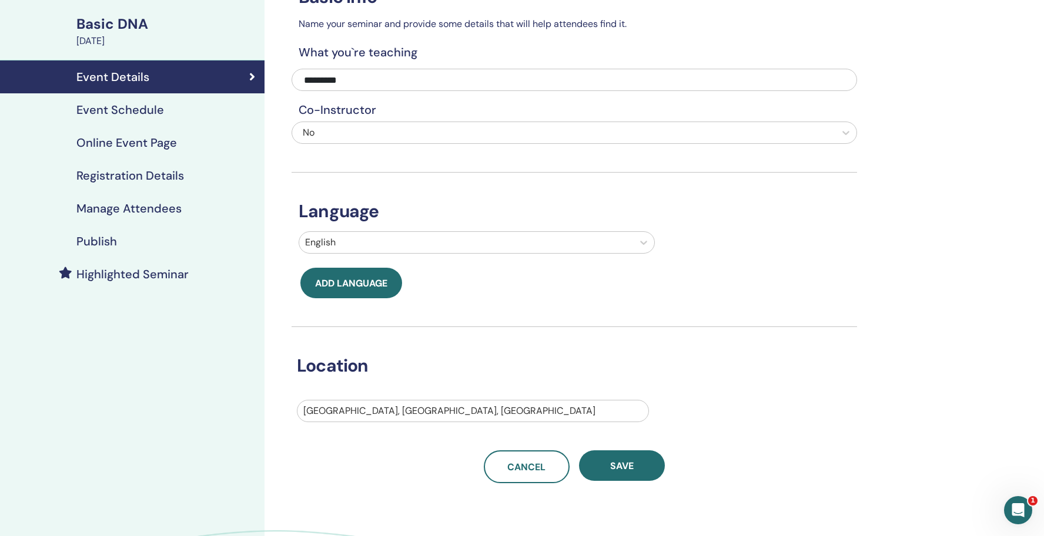
scroll to position [82, 0]
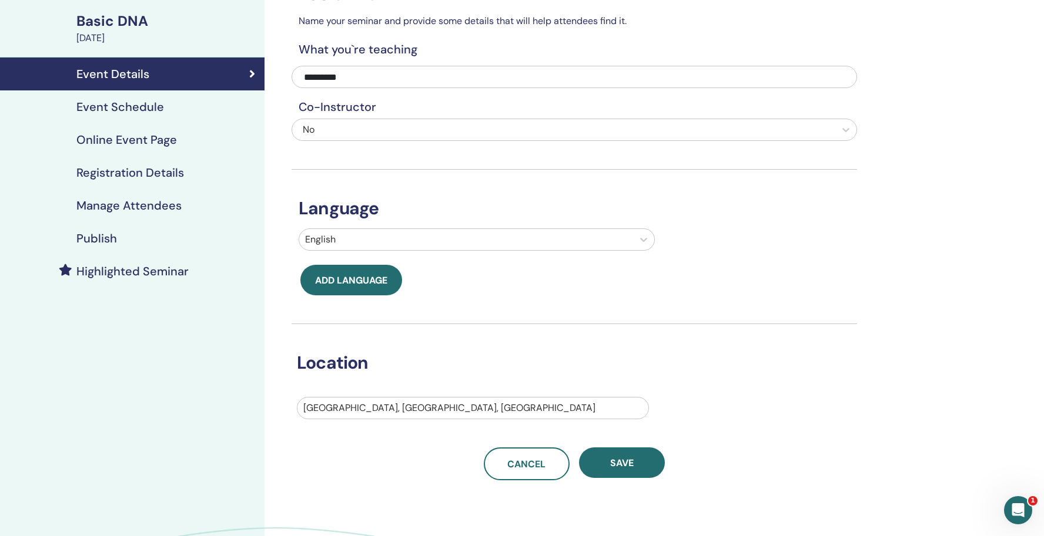
click at [172, 103] on div "Event Schedule" at bounding box center [132, 107] width 246 height 14
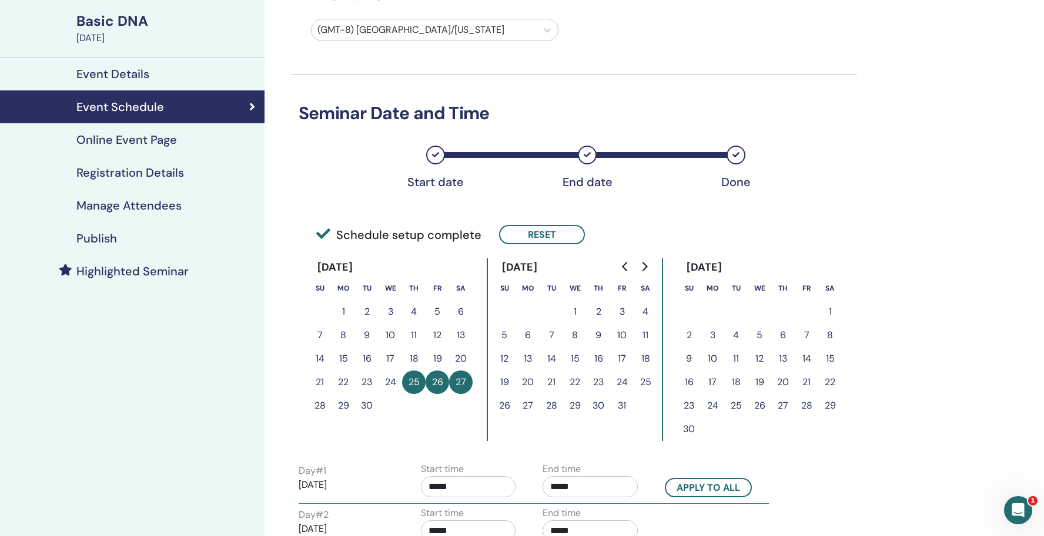
click at [178, 133] on div "Online Event Page" at bounding box center [132, 140] width 246 height 14
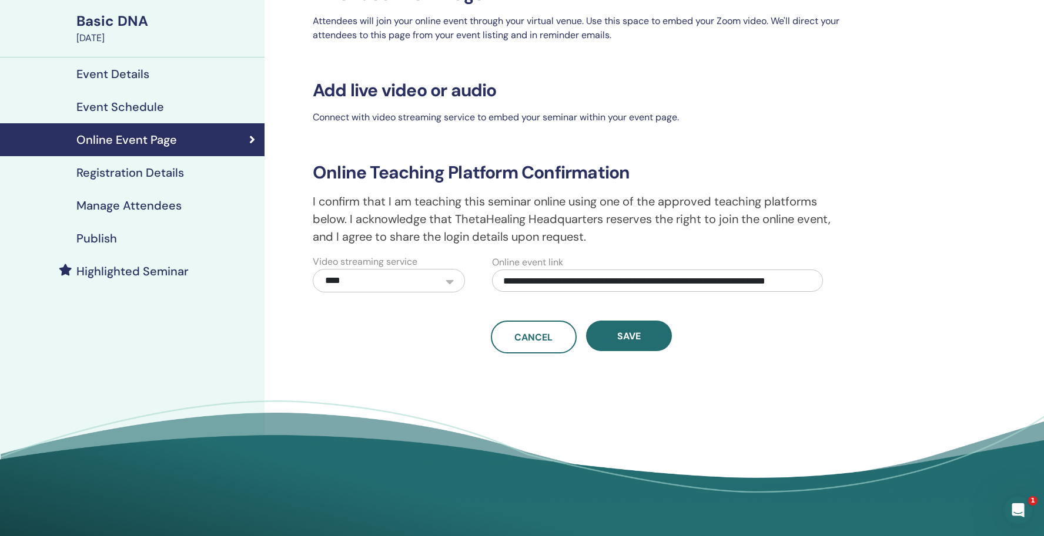
scroll to position [0, 54]
drag, startPoint x: 502, startPoint y: 282, endPoint x: 836, endPoint y: 276, distance: 334.4
click at [836, 276] on div "**********" at bounding box center [662, 274] width 358 height 38
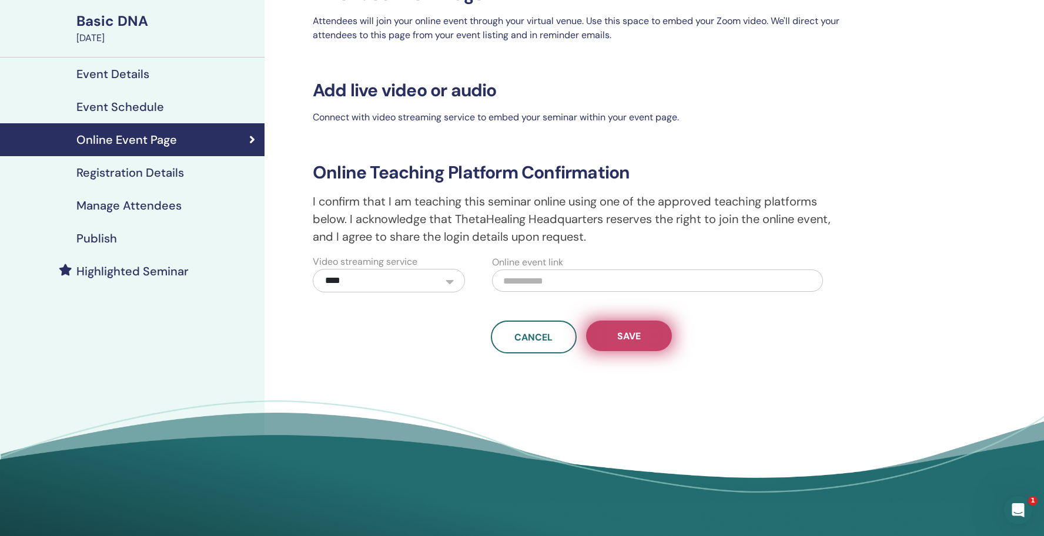
click at [645, 337] on button "Save" at bounding box center [629, 336] width 86 height 31
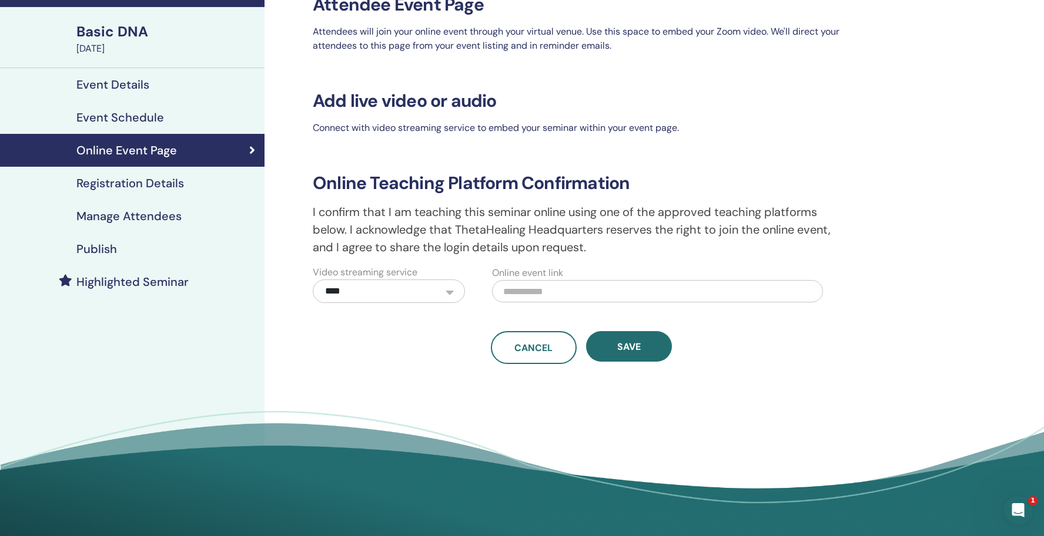
scroll to position [75, 0]
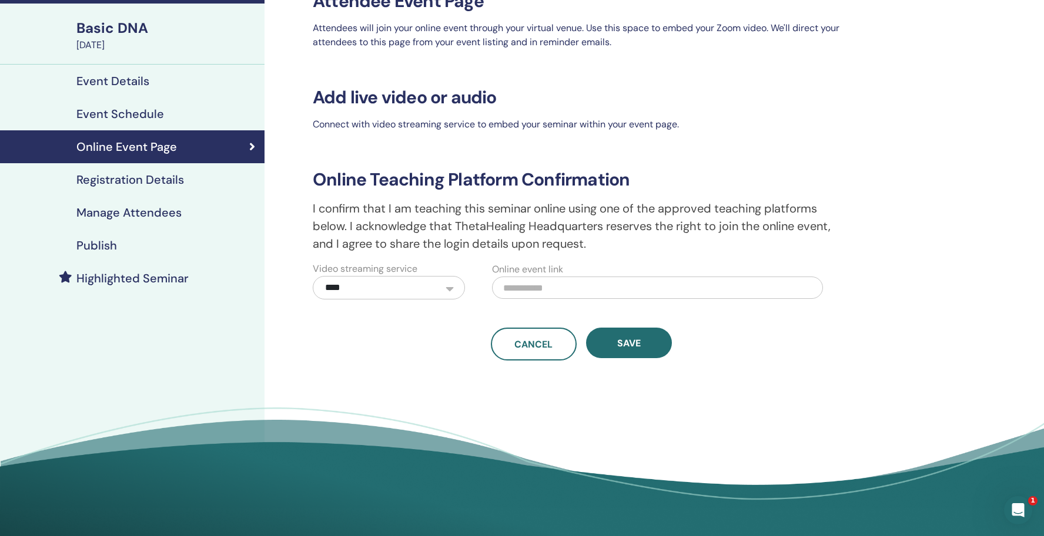
click at [222, 183] on div "Registration Details" at bounding box center [132, 180] width 246 height 14
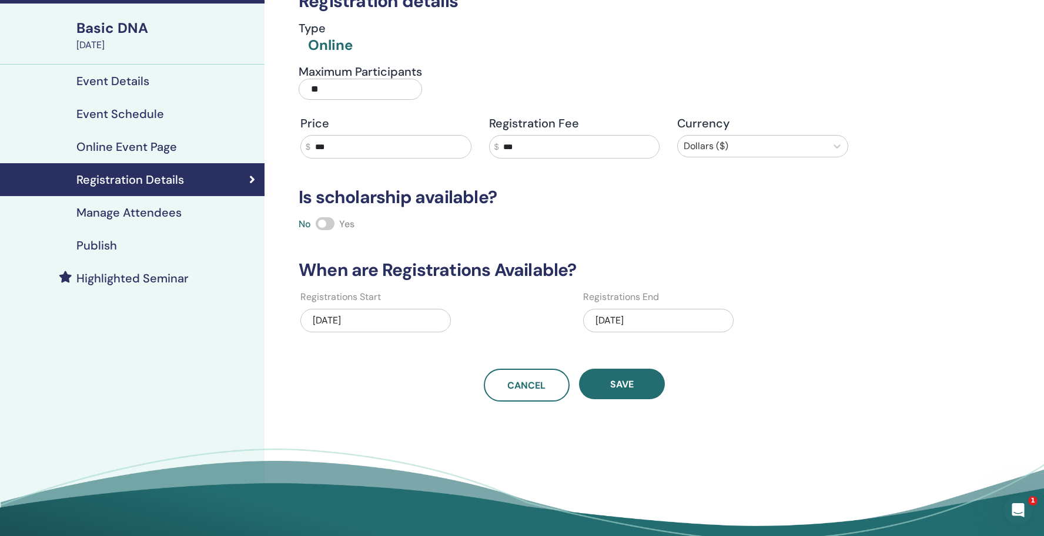
click at [210, 214] on div "Manage Attendees" at bounding box center [132, 213] width 246 height 14
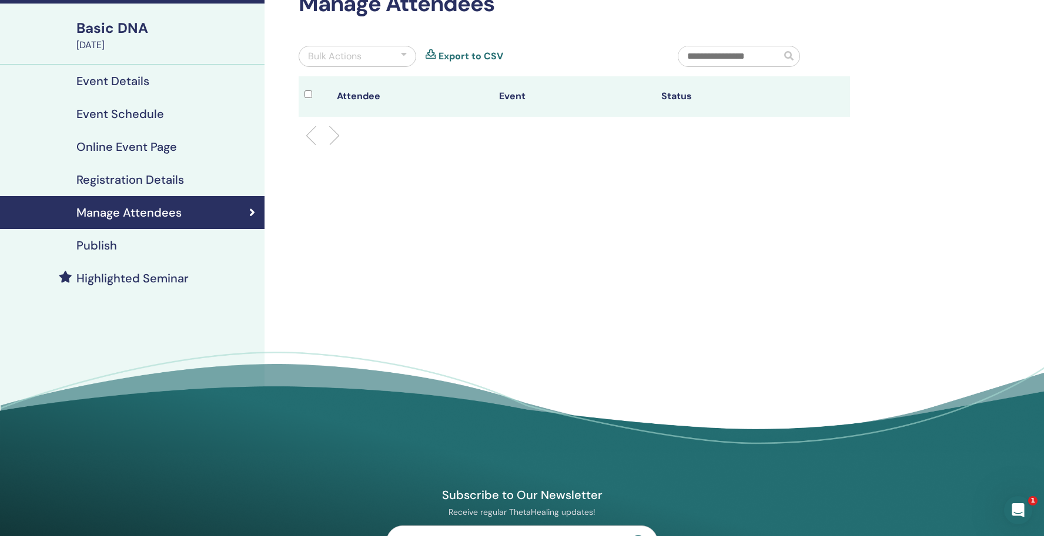
click at [189, 239] on div "Publish" at bounding box center [132, 246] width 246 height 14
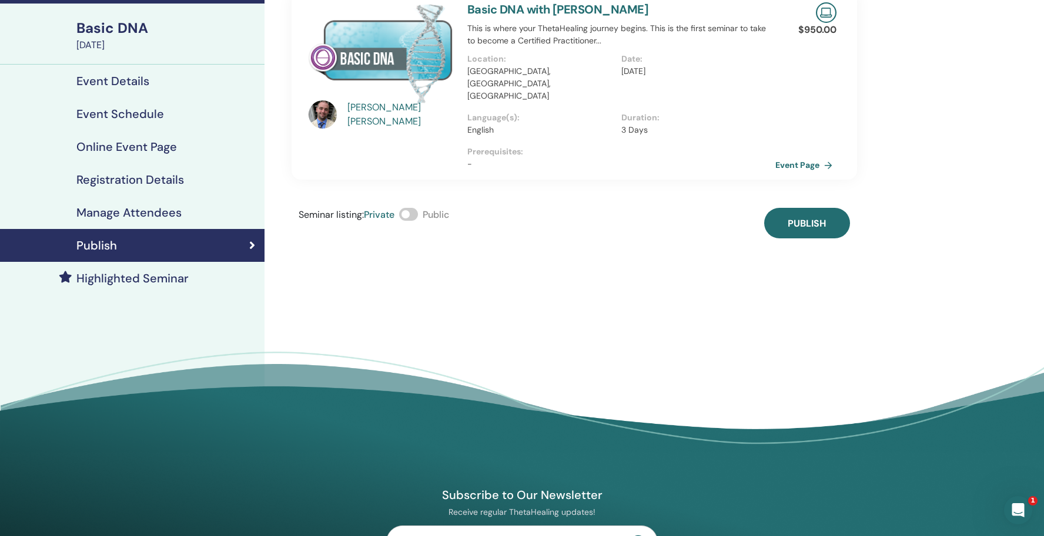
click at [414, 208] on span at bounding box center [408, 214] width 19 height 13
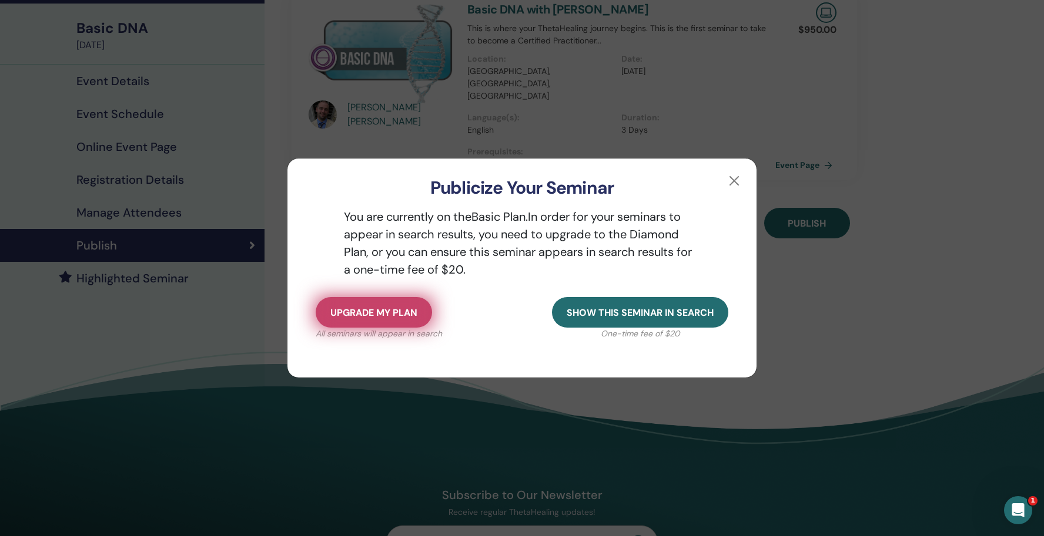
click at [392, 317] on span "Upgrade my plan" at bounding box center [373, 313] width 87 height 12
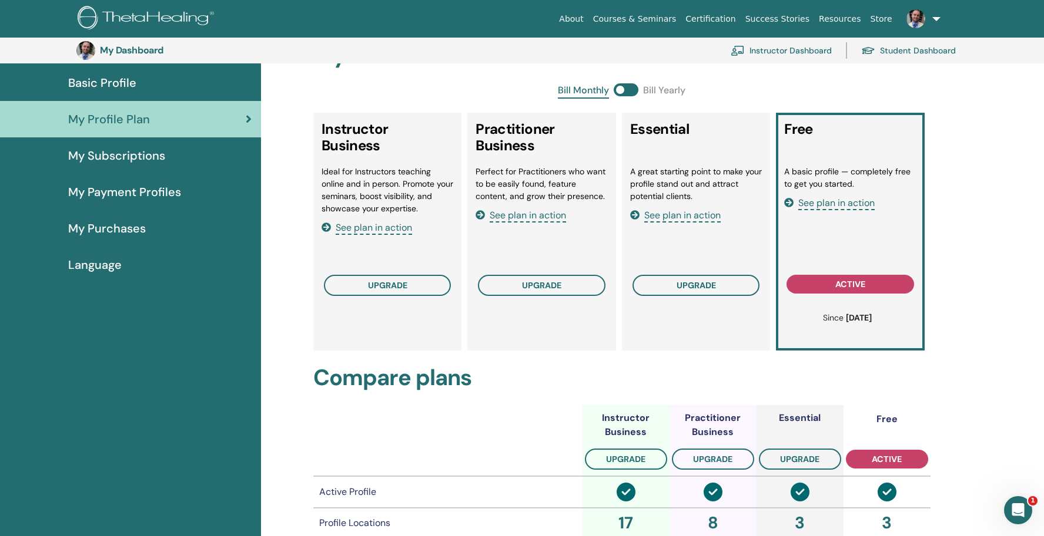
scroll to position [100, 0]
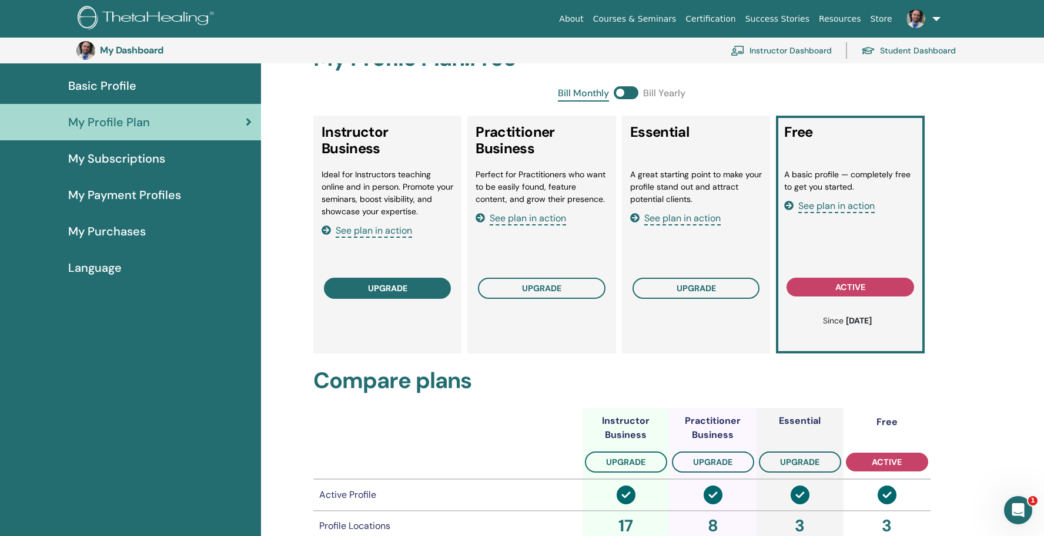
click at [410, 287] on button "upgrade" at bounding box center [388, 288] width 128 height 21
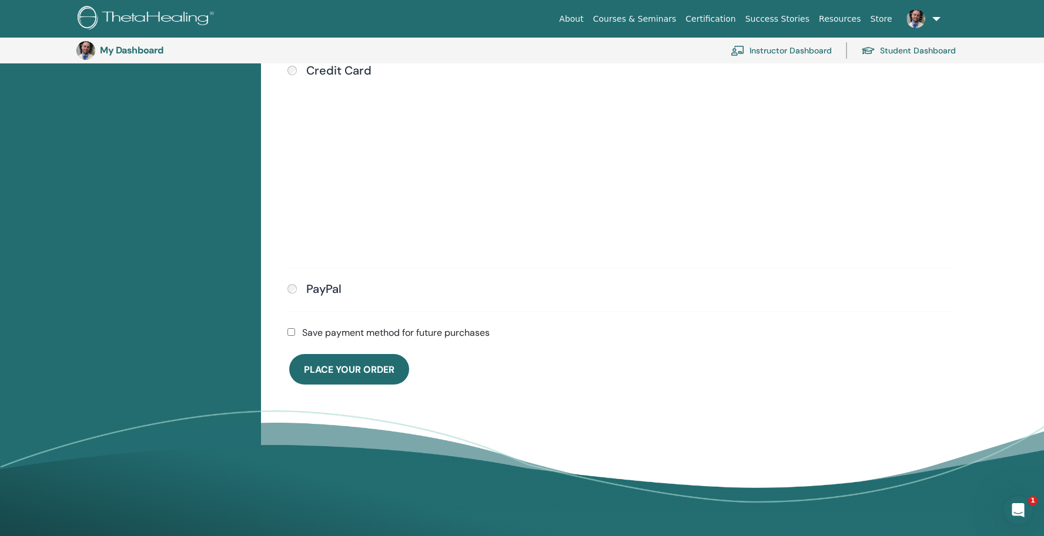
scroll to position [413, 0]
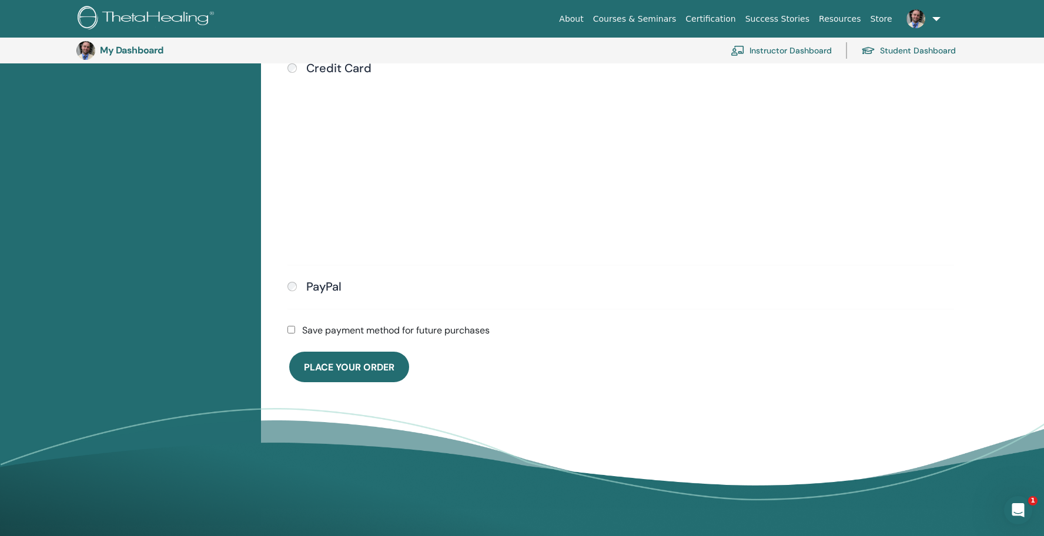
click at [671, 185] on div "Submit" at bounding box center [620, 164] width 666 height 178
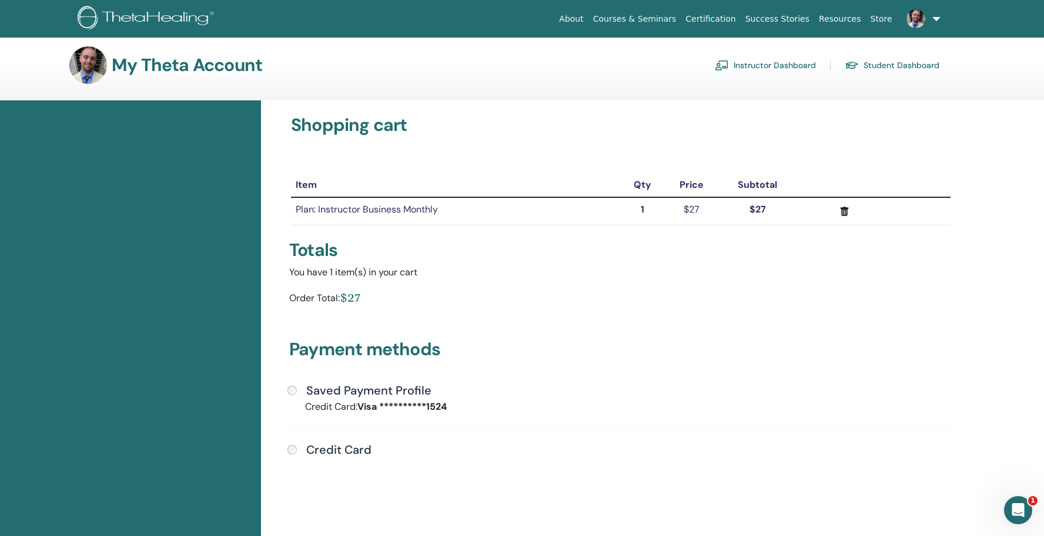
scroll to position [0, 0]
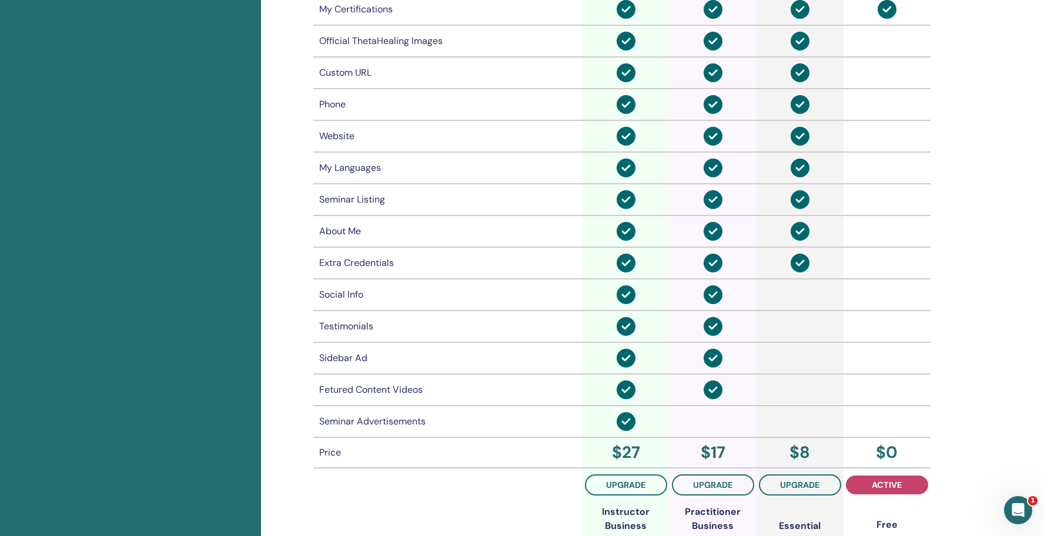
scroll to position [682, 0]
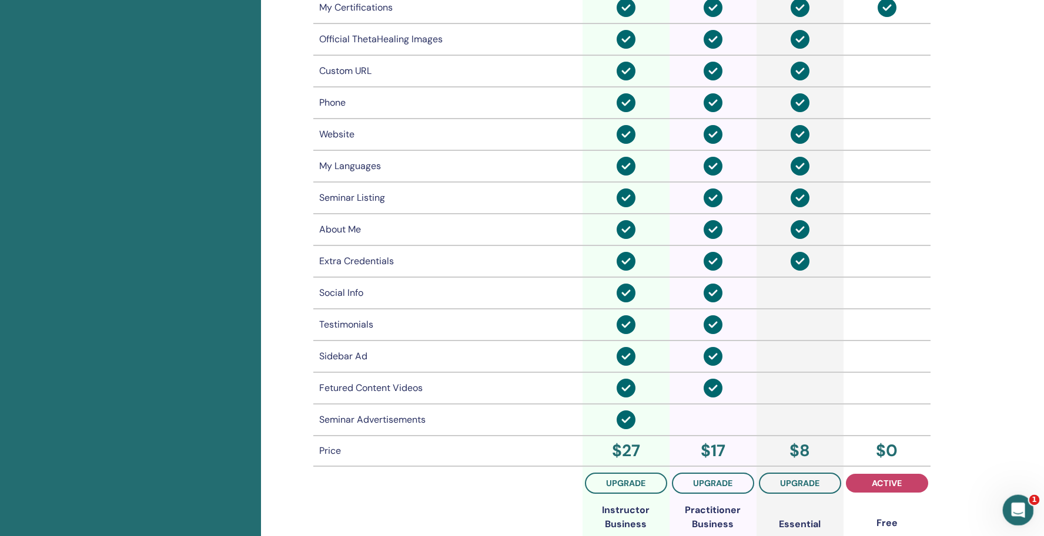
click at [1013, 507] on icon "Open Intercom Messenger" at bounding box center [1016, 508] width 19 height 19
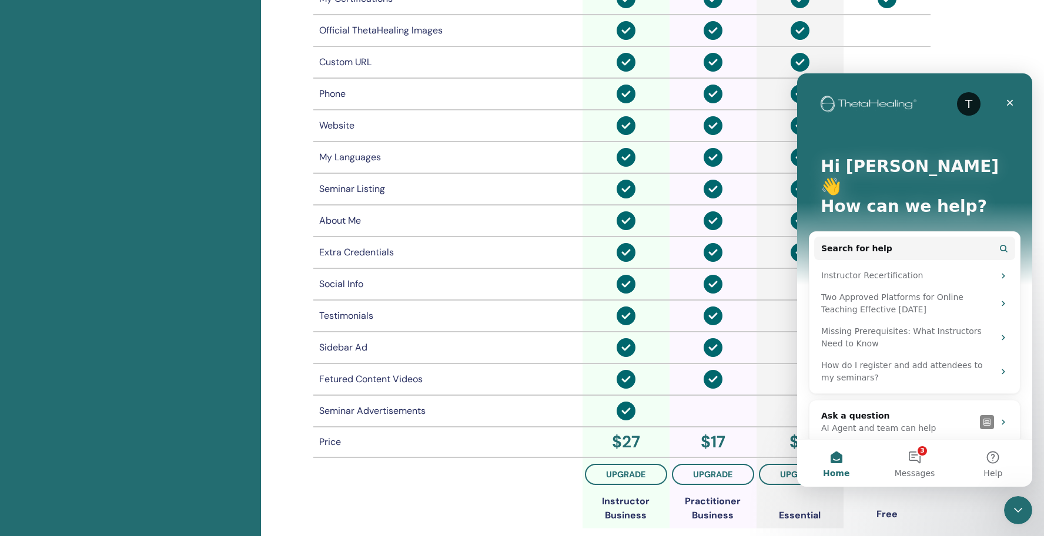
scroll to position [708, 0]
